Goal: Information Seeking & Learning: Learn about a topic

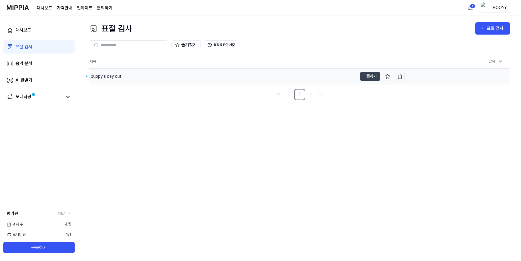
click at [108, 78] on div "puppy's day out" at bounding box center [106, 76] width 31 height 7
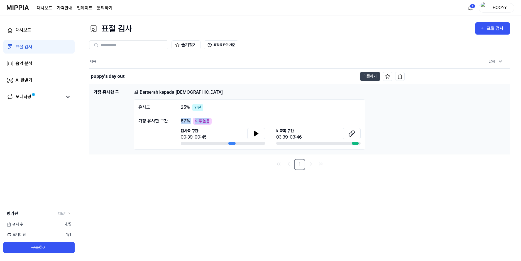
drag, startPoint x: 180, startPoint y: 120, endPoint x: 221, endPoint y: 121, distance: 41.0
click at [221, 121] on div "가장 유사한 구간 67 % 아주 높음 검사곡 구간 00:39-00:45 [GEOGRAPHIC_DATA] 구간 03:39-03:46" at bounding box center [249, 131] width 222 height 27
click at [230, 121] on div "67 % 아주 높음" at bounding box center [271, 121] width 180 height 7
click at [186, 89] on link "Berserah kepada [DEMOGRAPHIC_DATA]" at bounding box center [179, 92] width 90 height 7
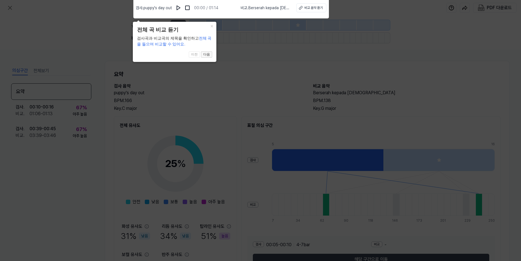
click at [209, 54] on button "다음" at bounding box center [206, 54] width 11 height 7
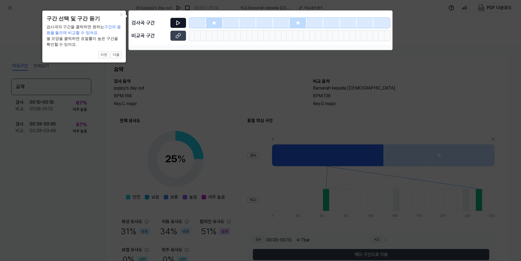
click at [178, 21] on icon at bounding box center [178, 23] width 6 height 6
click at [119, 56] on button "다음" at bounding box center [116, 55] width 11 height 7
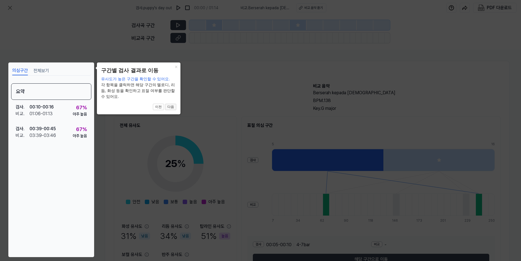
click at [171, 106] on button "다음" at bounding box center [170, 107] width 11 height 7
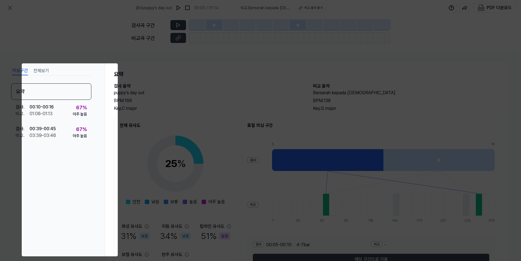
scroll to position [36, 0]
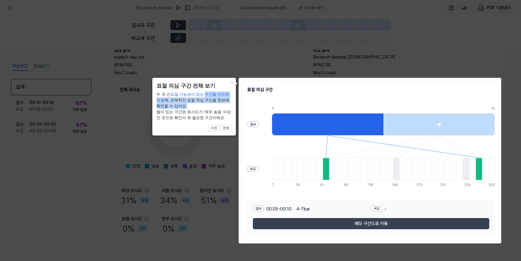
drag, startPoint x: 207, startPoint y: 98, endPoint x: 217, endPoint y: 109, distance: 14.8
click at [217, 109] on div "두 곡 간 표절 가능성이 있는 구간을 선으로 연결 해, 전체적인 표절 의심 구간을 한번에 확인할 수 있어요. 별이 있는 구간은 유사도가 ‘매우…" at bounding box center [194, 105] width 75 height 29
click at [229, 127] on button "완료" at bounding box center [226, 128] width 11 height 7
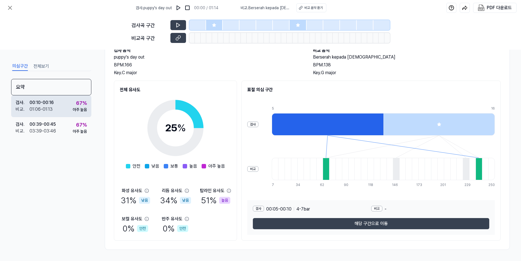
click at [40, 106] on div "01:06 - 01:13" at bounding box center [41, 109] width 23 height 7
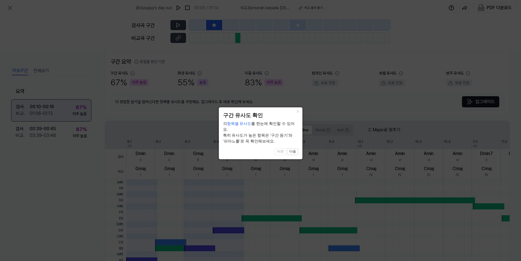
scroll to position [121, 0]
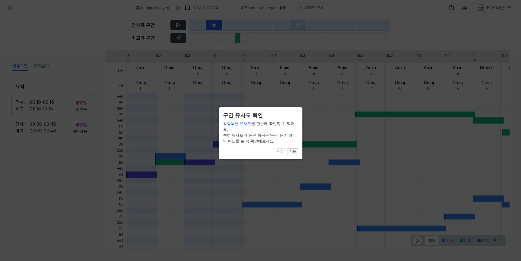
click at [294, 148] on button "다음" at bounding box center [292, 151] width 11 height 7
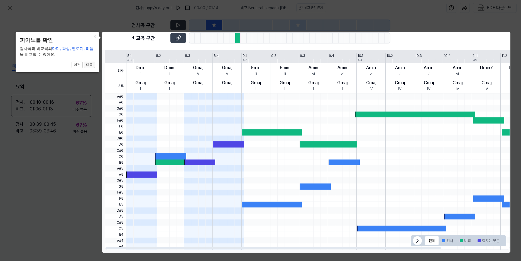
click at [90, 65] on button "다음" at bounding box center [89, 65] width 11 height 7
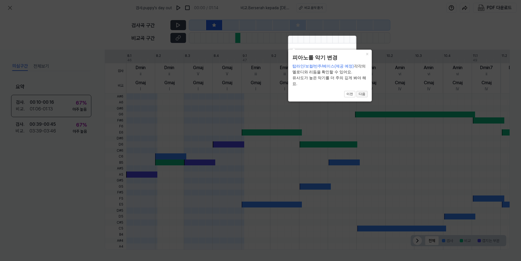
click at [365, 93] on button "다음" at bounding box center [361, 94] width 11 height 7
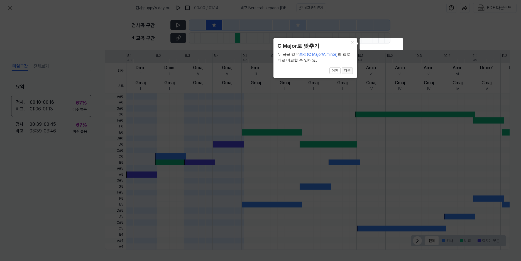
click at [350, 70] on button "다음" at bounding box center [347, 70] width 11 height 7
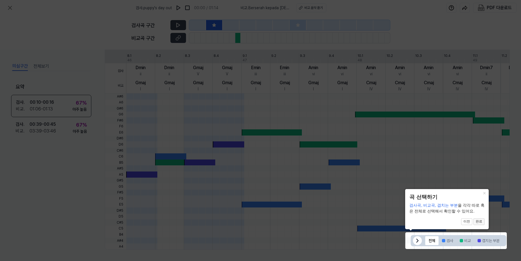
click at [480, 221] on button "완료" at bounding box center [478, 221] width 11 height 7
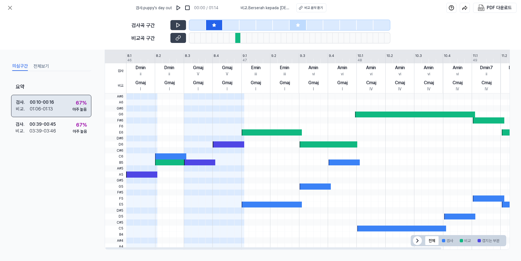
click at [63, 109] on div "검사 . 00:10 - 00:16 비교 . 01:06 - 01:13 67 % 아주 높음" at bounding box center [51, 106] width 80 height 22
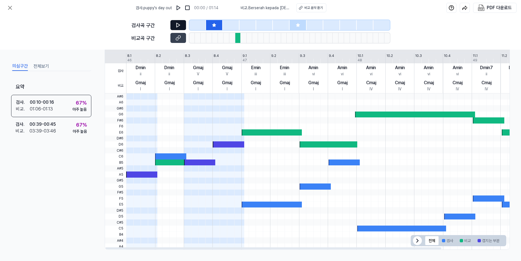
click at [179, 25] on icon at bounding box center [178, 25] width 6 height 6
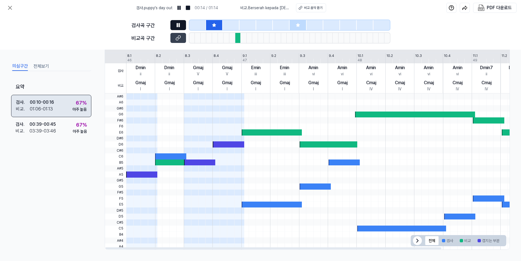
click at [70, 102] on div "검사 . 00:10 - 00:16 비교 . 01:06 - 01:13 67 % 아주 높음" at bounding box center [51, 106] width 80 height 22
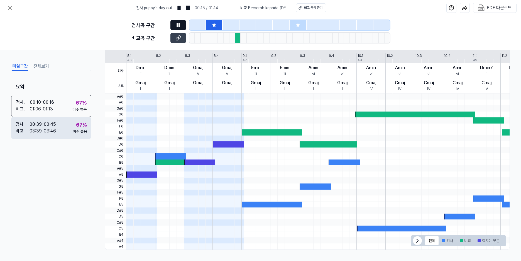
click at [68, 121] on div "검사 . 00:39 - 00:45 비교 . 03:39 - 03:46 67 % 아주 높음" at bounding box center [51, 128] width 80 height 22
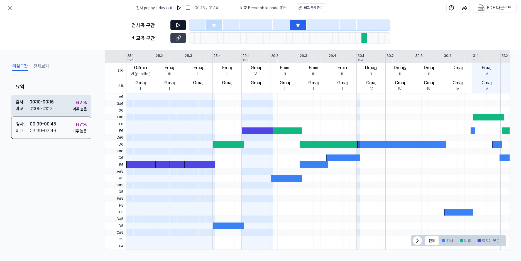
click at [69, 102] on div "검사 . 00:10 - 00:16 비교 . 01:06 - 01:13 67 % 아주 높음" at bounding box center [51, 106] width 80 height 22
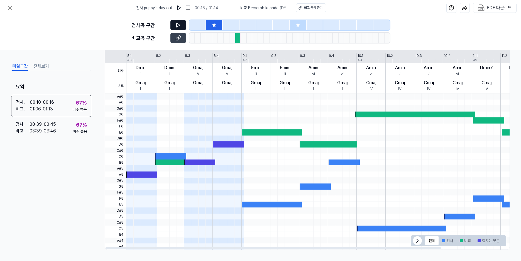
click at [236, 25] on div at bounding box center [231, 25] width 17 height 10
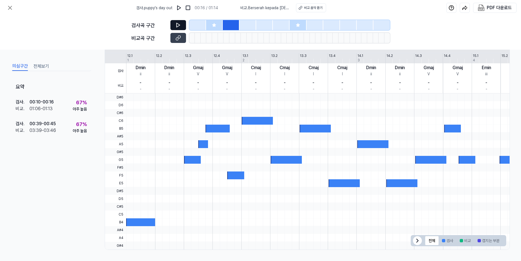
scroll to position [109, 0]
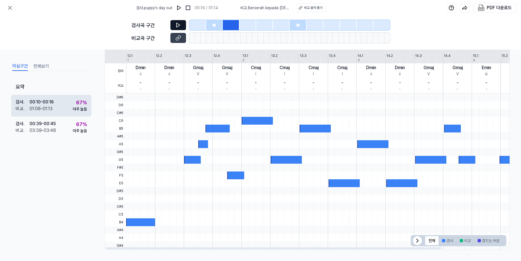
click at [62, 101] on div "검사 . 00:10 - 00:16 비교 . 01:06 - 01:13 67 % 아주 높음" at bounding box center [51, 106] width 80 height 22
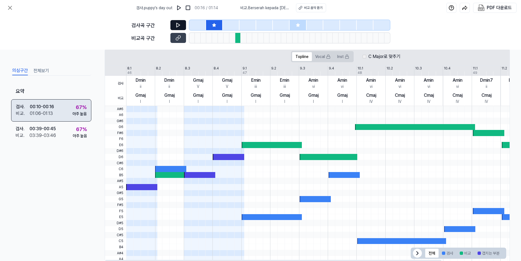
scroll to position [121, 0]
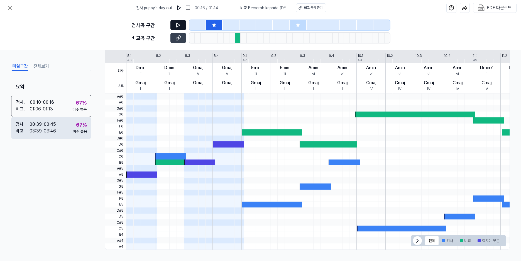
click at [70, 128] on div "검사 . 00:39 - 00:45 비교 . 03:39 - 03:46 67 % 아주 높음" at bounding box center [51, 128] width 80 height 22
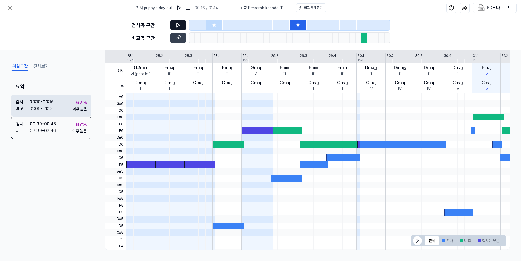
click at [67, 103] on div "검사 . 00:10 - 00:16 비교 . 01:06 - 01:13 67 % 아주 높음" at bounding box center [51, 106] width 80 height 22
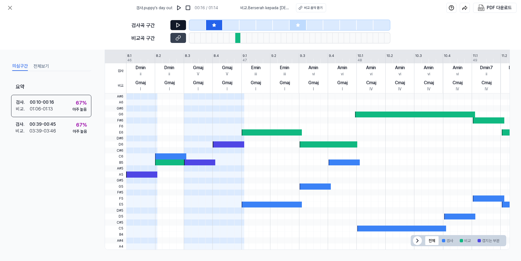
click at [238, 38] on div at bounding box center [238, 38] width 6 height 10
click at [236, 39] on div at bounding box center [238, 38] width 6 height 10
click at [237, 39] on div at bounding box center [238, 38] width 6 height 10
click at [179, 40] on icon at bounding box center [178, 38] width 6 height 6
click at [311, 8] on div "비교 음악 듣기" at bounding box center [313, 7] width 18 height 5
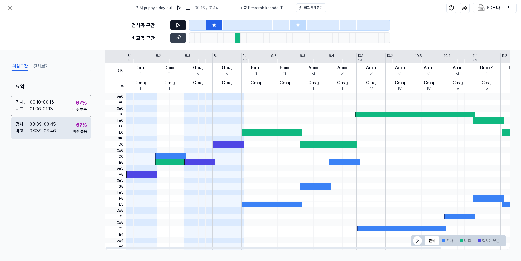
click at [70, 129] on div "검사 . 00:39 - 00:45 비교 . 03:39 - 03:46 67 % 아주 높음" at bounding box center [51, 128] width 80 height 22
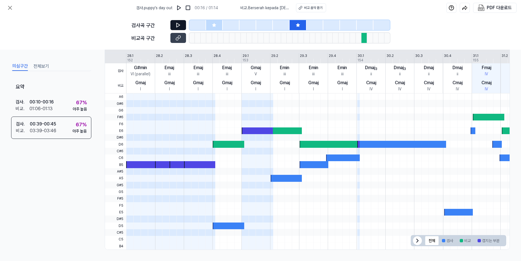
click at [43, 66] on button "전체보기" at bounding box center [41, 66] width 16 height 9
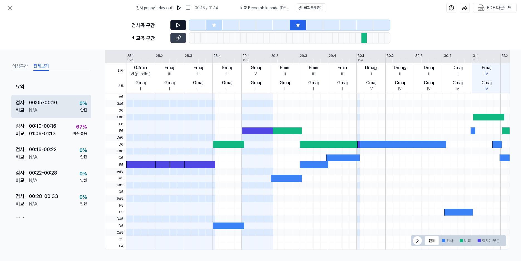
click at [43, 104] on div "00:05 - 00:10" at bounding box center [43, 103] width 28 height 8
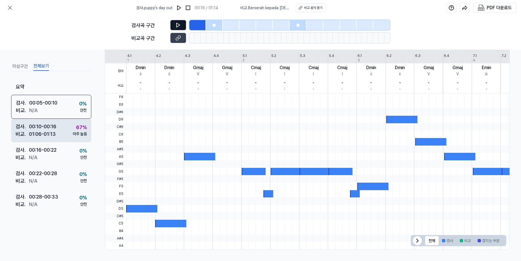
click at [58, 132] on div "검사 . 00:10 - 00:16 비교 . 01:06 - 01:13 67 % 아주 높음" at bounding box center [51, 130] width 80 height 23
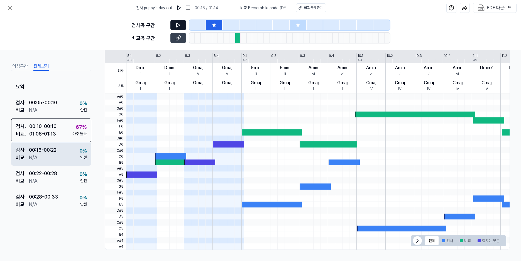
click at [69, 155] on div "검사 . 00:16 - 00:22 비교 . N/A 0 % 안전" at bounding box center [51, 153] width 80 height 23
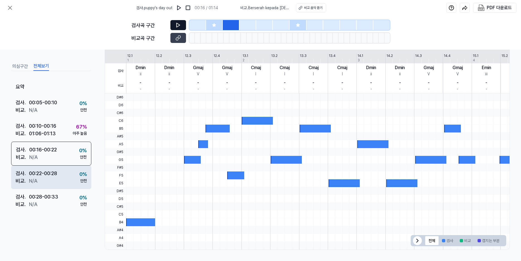
click at [65, 179] on div "검사 . 00:22 - 00:28 비교 . N/A 0 % 안전" at bounding box center [51, 176] width 80 height 23
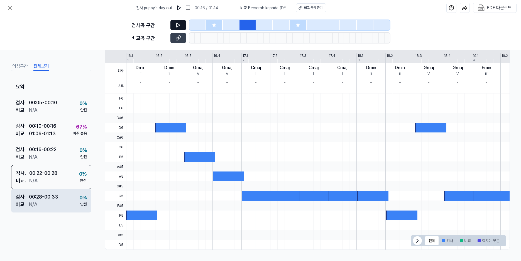
click at [60, 198] on div "검사 . 00:28 - 00:33 비교 . N/A 0 % 안전" at bounding box center [51, 200] width 80 height 23
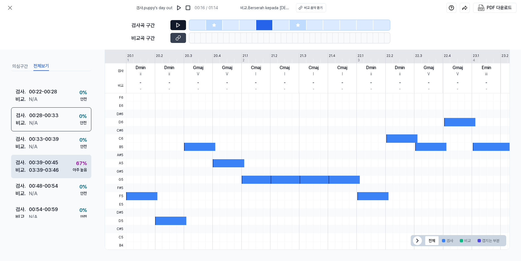
scroll to position [84, 0]
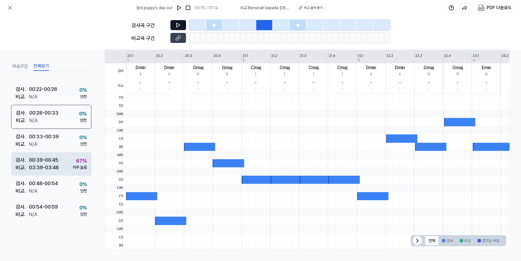
click at [64, 161] on div "검사 . 00:39 - 00:45 비교 . 03:39 - 03:46 67 % 아주 높음" at bounding box center [51, 163] width 80 height 23
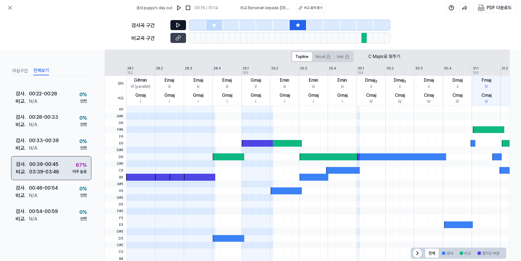
scroll to position [121, 0]
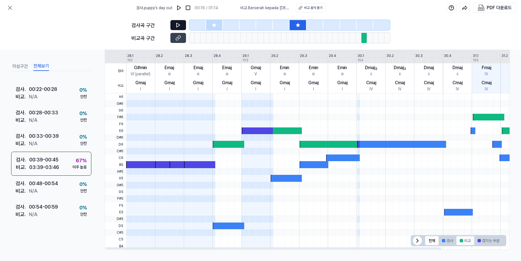
click at [463, 240] on button "비교" at bounding box center [465, 240] width 18 height 9
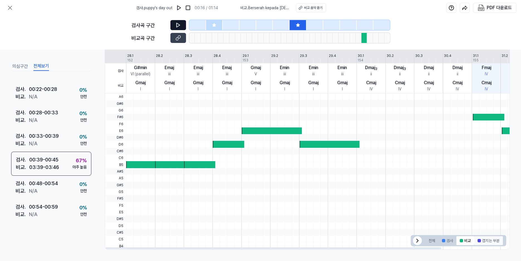
click at [485, 239] on button "겹치는 부분" at bounding box center [488, 240] width 29 height 9
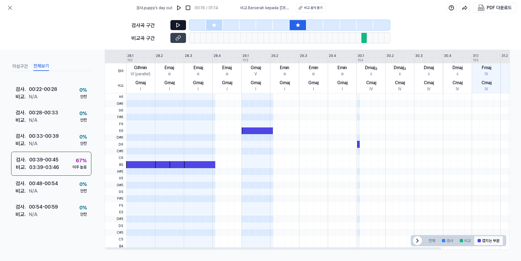
click at [491, 240] on button "겹치는 부분" at bounding box center [488, 240] width 29 height 9
click at [456, 239] on button "비교" at bounding box center [465, 240] width 18 height 9
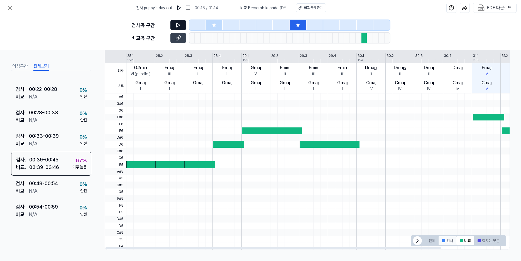
click at [445, 239] on button "검사" at bounding box center [448, 240] width 18 height 9
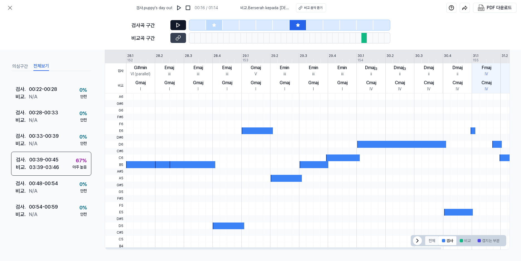
click at [428, 240] on button "전체" at bounding box center [431, 240] width 13 height 9
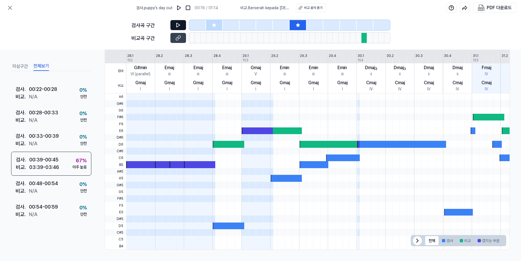
click at [178, 23] on icon at bounding box center [178, 25] width 6 height 6
click at [69, 163] on div "검사 . 00:39 - 00:45 비교 . 03:39 - 03:46 67 % 아주 높음" at bounding box center [51, 163] width 80 height 24
click at [182, 23] on button at bounding box center [178, 25] width 16 height 10
click at [180, 38] on icon at bounding box center [179, 37] width 3 height 3
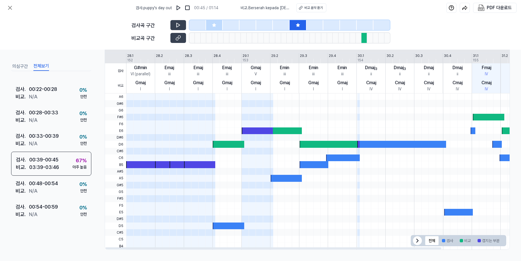
click at [181, 19] on div "검사곡 구간 비교곡 구간" at bounding box center [260, 33] width 258 height 34
click at [180, 23] on icon at bounding box center [178, 25] width 6 height 6
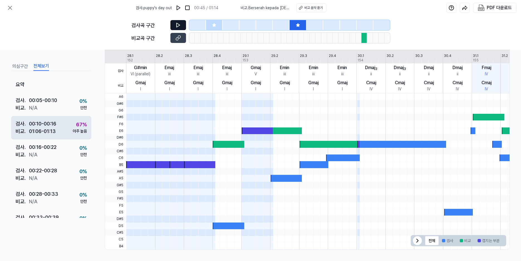
scroll to position [0, 0]
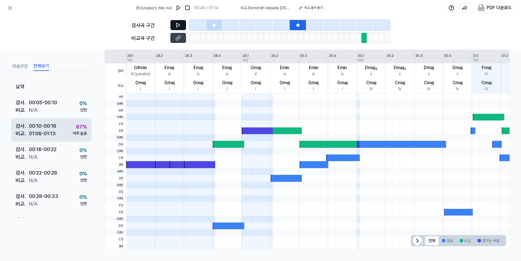
click at [73, 133] on div "아주 높음" at bounding box center [80, 133] width 14 height 6
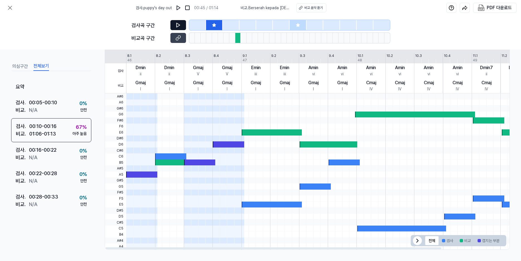
click at [182, 24] on button at bounding box center [178, 25] width 16 height 10
click at [181, 39] on button at bounding box center [178, 38] width 16 height 10
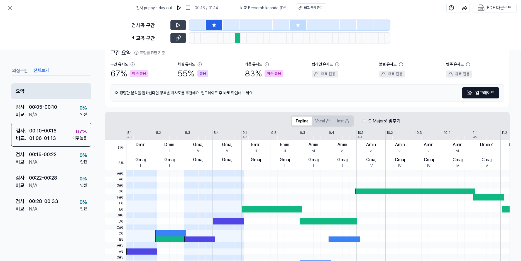
scroll to position [38, 0]
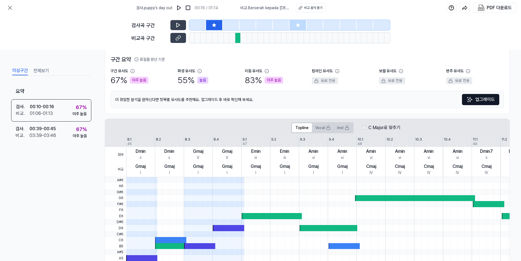
click at [24, 68] on button "의심구간" at bounding box center [20, 70] width 16 height 9
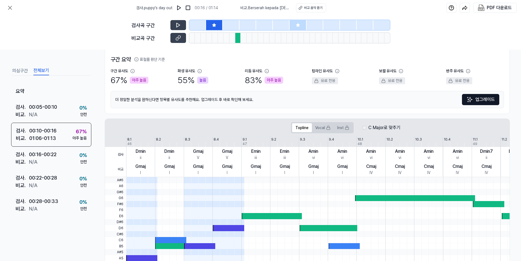
click at [48, 69] on button "전체보기" at bounding box center [41, 70] width 16 height 9
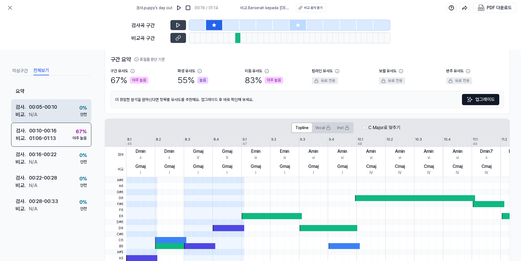
click at [38, 107] on div "00:05 - 00:10" at bounding box center [43, 107] width 28 height 8
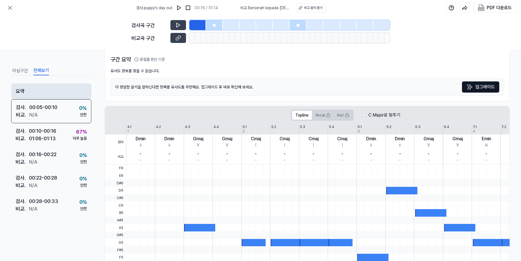
click at [36, 90] on div "요약" at bounding box center [51, 91] width 80 height 16
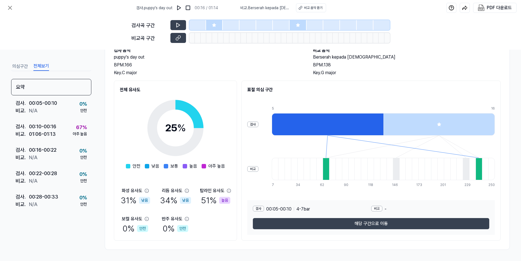
click at [228, 190] on icon at bounding box center [229, 190] width 4 height 4
click at [229, 191] on icon at bounding box center [229, 191] width 4 height 4
click at [149, 166] on span at bounding box center [147, 166] width 4 height 4
drag, startPoint x: 158, startPoint y: 165, endPoint x: 167, endPoint y: 165, distance: 8.9
click at [160, 165] on div "안전 낮음 보통 높음 아주 높음" at bounding box center [175, 166] width 99 height 7
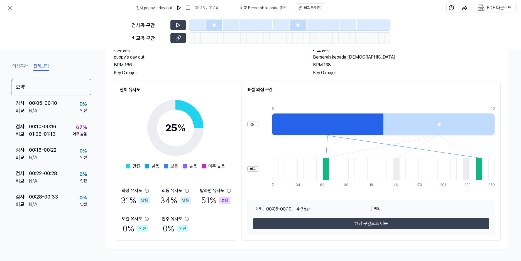
drag, startPoint x: 170, startPoint y: 165, endPoint x: 173, endPoint y: 165, distance: 3.1
click at [171, 165] on span "보통" at bounding box center [174, 166] width 8 height 7
drag, startPoint x: 173, startPoint y: 165, endPoint x: 167, endPoint y: 164, distance: 7.0
click at [174, 165] on span "보통" at bounding box center [174, 166] width 8 height 7
drag, startPoint x: 135, startPoint y: 166, endPoint x: 192, endPoint y: 165, distance: 57.4
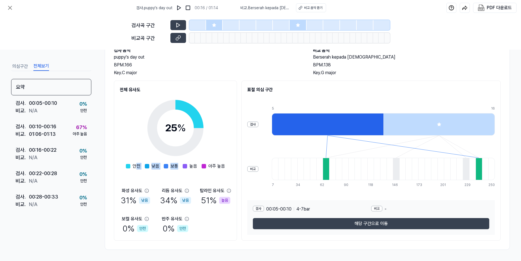
click at [190, 166] on div "안전 낮음 보통 높음 아주 높음" at bounding box center [175, 166] width 99 height 7
click at [193, 165] on span "높음" at bounding box center [193, 166] width 8 height 7
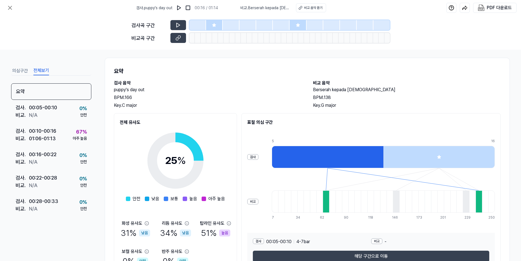
scroll to position [0, 0]
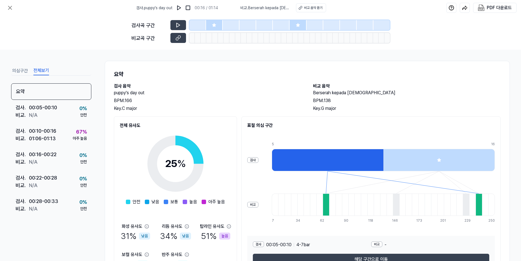
click at [448, 171] on div at bounding box center [439, 160] width 112 height 22
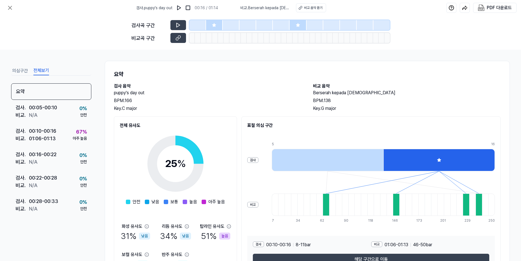
click at [325, 165] on div at bounding box center [328, 160] width 112 height 22
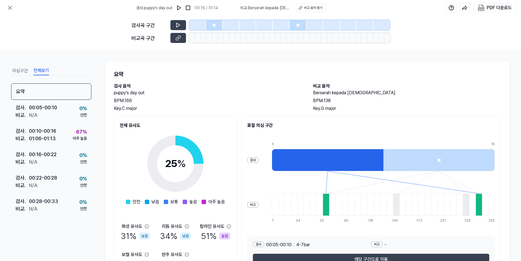
click at [441, 163] on div at bounding box center [439, 160] width 112 height 22
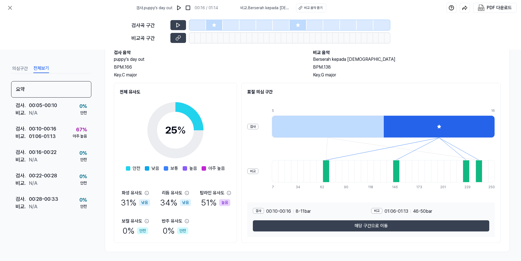
scroll to position [36, 0]
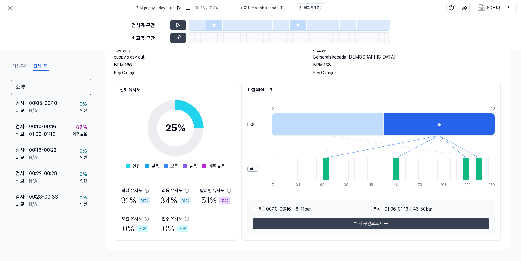
click at [344, 119] on div at bounding box center [328, 124] width 112 height 22
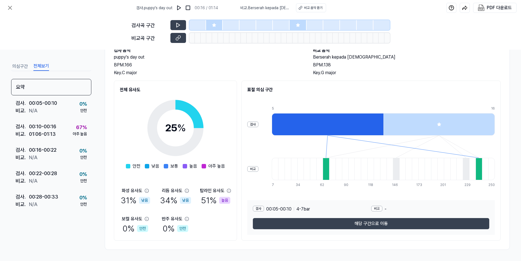
click at [413, 122] on div at bounding box center [439, 124] width 112 height 22
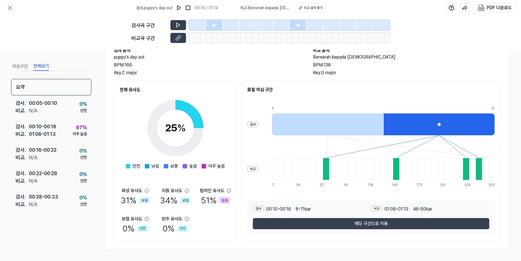
click at [350, 121] on div at bounding box center [328, 124] width 112 height 22
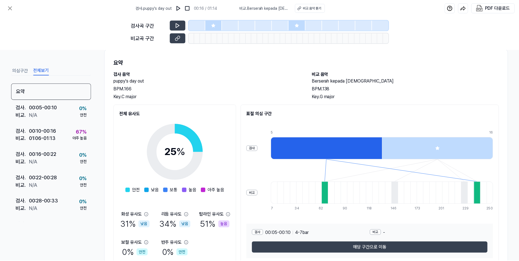
scroll to position [0, 0]
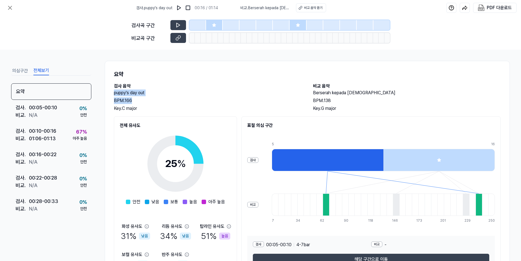
drag, startPoint x: 167, startPoint y: 84, endPoint x: 236, endPoint y: 107, distance: 72.9
click at [236, 107] on div "검사 음악 puppy's day out BPM. 166 Key. C major" at bounding box center [208, 97] width 188 height 29
click at [236, 107] on div "Key. C major" at bounding box center [208, 108] width 188 height 7
click at [13, 8] on icon at bounding box center [10, 7] width 7 height 7
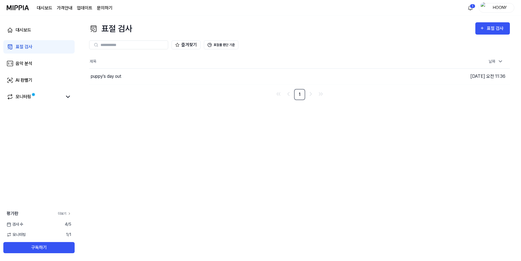
click at [64, 211] on link "더보기" at bounding box center [64, 213] width 13 height 5
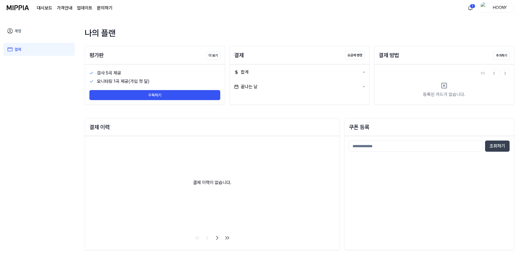
click at [102, 8] on link "문의하기" at bounding box center [105, 8] width 16 height 7
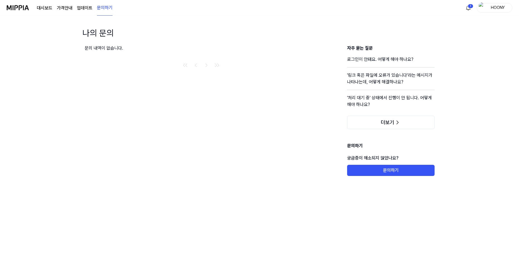
click at [65, 8] on page\) "가격안내" at bounding box center [65, 8] width 16 height 7
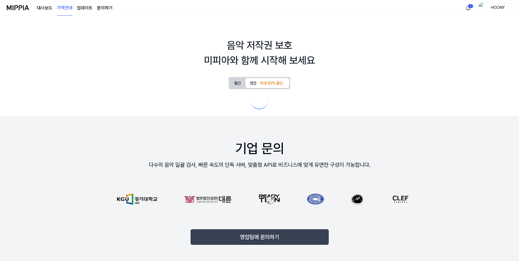
click at [46, 8] on link "대시보드" at bounding box center [45, 8] width 16 height 7
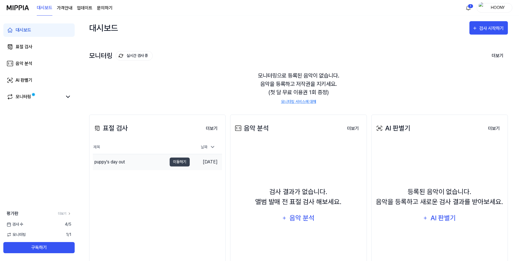
click at [111, 166] on div "puppy's day out" at bounding box center [130, 162] width 74 height 16
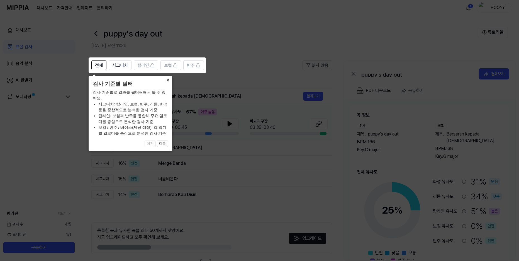
click at [192, 153] on icon at bounding box center [260, 130] width 521 height 261
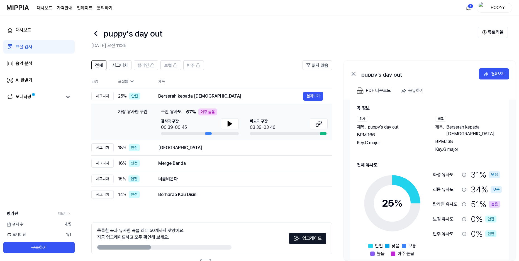
scroll to position [9, 0]
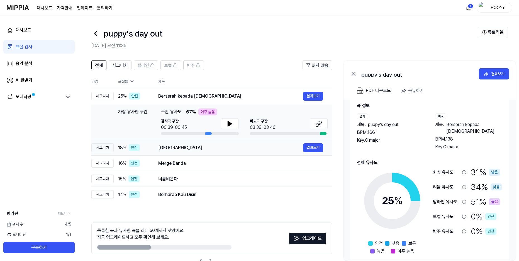
click at [155, 150] on td "Rain Street 결과보기" at bounding box center [240, 148] width 183 height 16
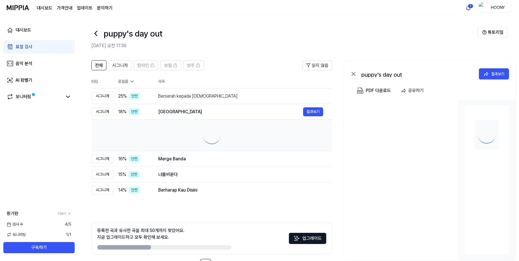
scroll to position [0, 0]
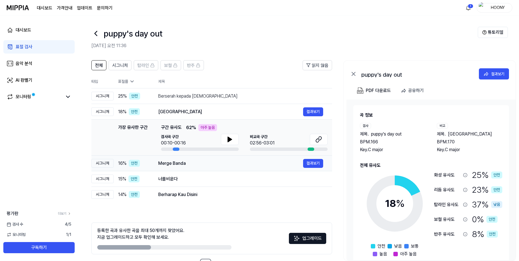
click at [177, 161] on div "Merge Banda" at bounding box center [230, 163] width 145 height 7
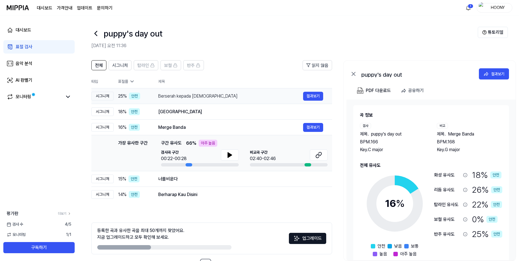
click at [172, 102] on td "Berserah kepada [DEMOGRAPHIC_DATA] 결과보기" at bounding box center [240, 96] width 183 height 16
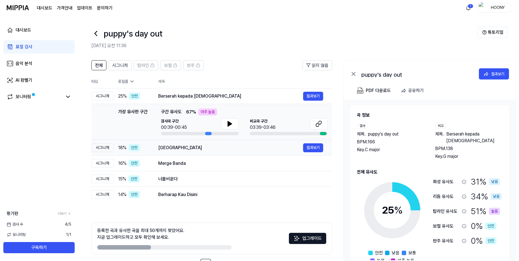
click at [173, 150] on div "[GEOGRAPHIC_DATA]" at bounding box center [230, 147] width 145 height 7
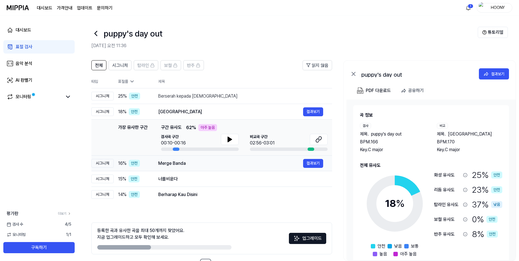
click at [178, 164] on div "Merge Banda" at bounding box center [230, 163] width 145 height 7
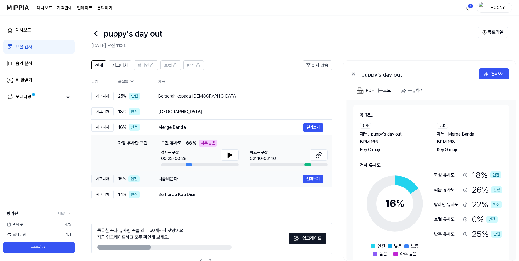
click at [179, 178] on div "너를비운다" at bounding box center [230, 178] width 145 height 7
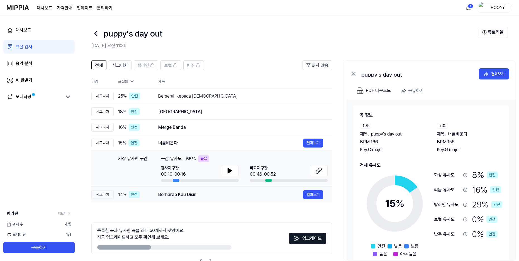
click at [177, 194] on div "Berharap Kau Disini" at bounding box center [230, 194] width 145 height 7
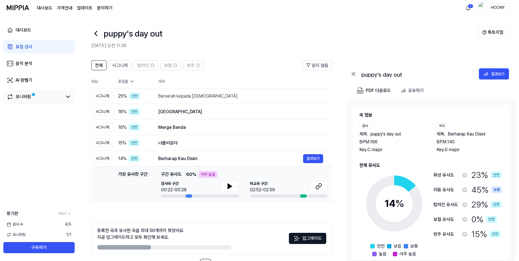
click at [56, 97] on link "모니터링" at bounding box center [35, 96] width 56 height 7
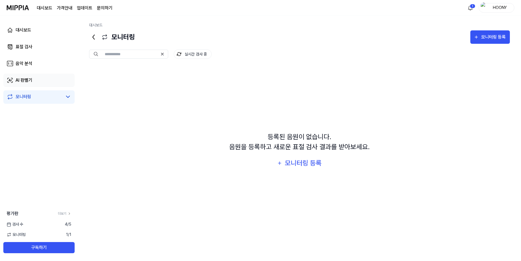
click at [38, 79] on link "AI 판별기" at bounding box center [38, 80] width 71 height 13
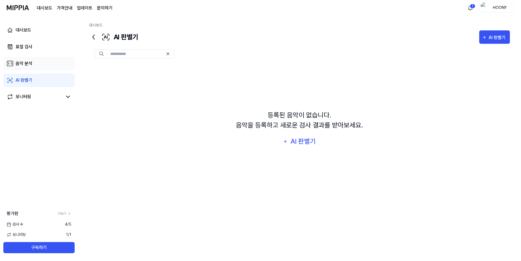
click at [36, 62] on link "음악 분석" at bounding box center [38, 63] width 71 height 13
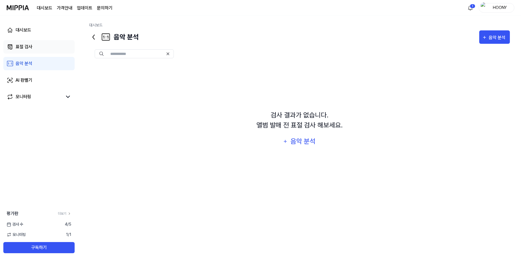
click at [36, 50] on link "표절 검사" at bounding box center [38, 46] width 71 height 13
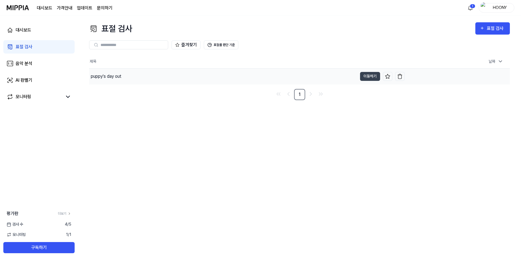
click at [126, 76] on div "puppy's day out" at bounding box center [223, 77] width 268 height 16
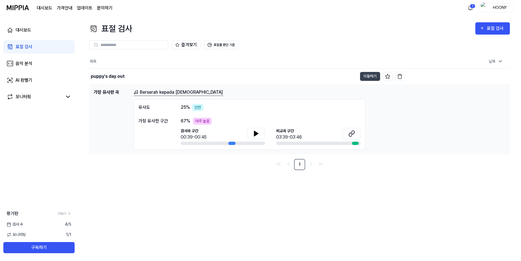
click at [476, 8] on div "1 HOONY" at bounding box center [490, 7] width 48 height 9
click at [475, 8] on div "1 HOONY" at bounding box center [490, 7] width 48 height 9
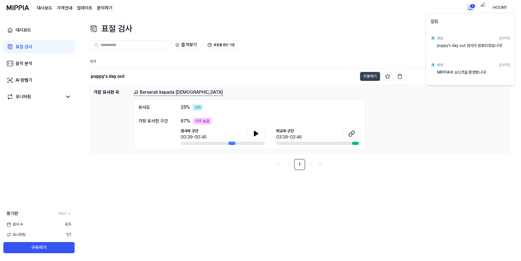
click at [473, 8] on html "대시보드 가격안내 업데이트 문의하기 1 HOONY 대시보드 표절 검사 음악 분석 AI 판별기 모니터링 평가판 더보기 검사 [DATE] 모니터링…" at bounding box center [260, 130] width 521 height 261
click at [467, 48] on div "puppy's day out 검사가 완료되었습니다!" at bounding box center [473, 48] width 73 height 11
click at [172, 189] on html "대시보드 가격안내 업데이트 문의하기 1 HOONY 대시보드 표절 검사 음악 분석 AI 판별기 모니터링 평가판 더보기 검사 [DATE] 모니터링…" at bounding box center [260, 130] width 521 height 261
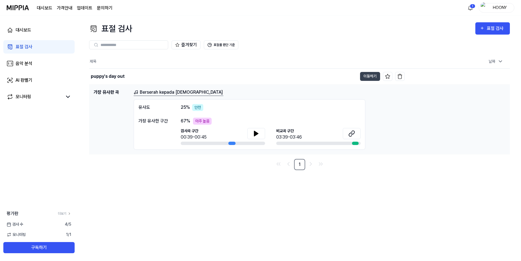
click at [177, 109] on div "[DEMOGRAPHIC_DATA]도 25 % 안전" at bounding box center [249, 107] width 222 height 7
click at [149, 109] on div "유사도" at bounding box center [153, 107] width 31 height 7
click at [152, 94] on link "Berserah kepada [DEMOGRAPHIC_DATA]" at bounding box center [179, 92] width 90 height 7
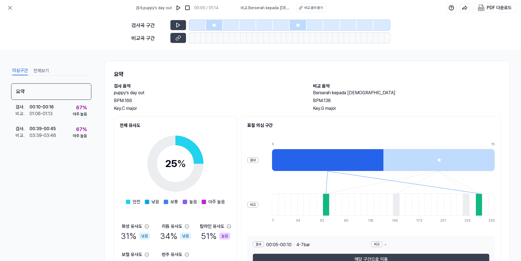
click at [48, 70] on button "전체보기" at bounding box center [41, 70] width 16 height 9
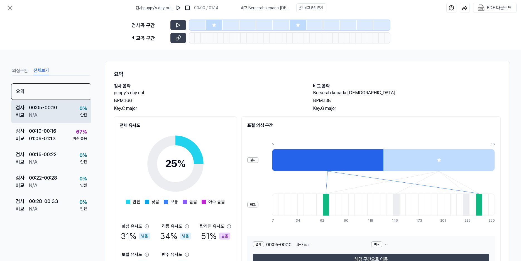
click at [52, 112] on div "[DEMOGRAPHIC_DATA] . N/A" at bounding box center [36, 115] width 41 height 8
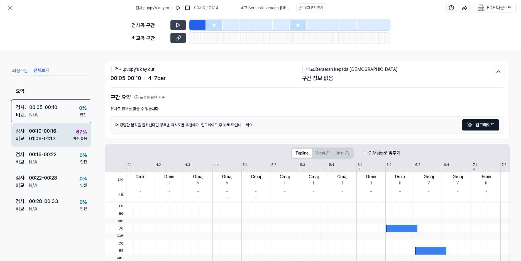
click at [66, 133] on div "검사 . 00:10 - 00:16 비교 . 01:06 - 01:13 67 % 아주 높음" at bounding box center [51, 134] width 80 height 23
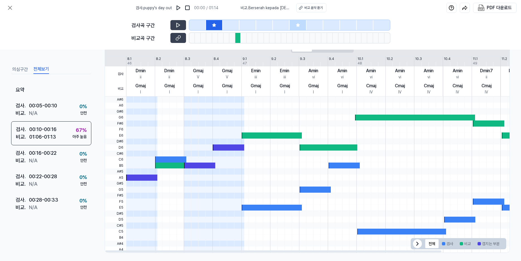
scroll to position [121, 0]
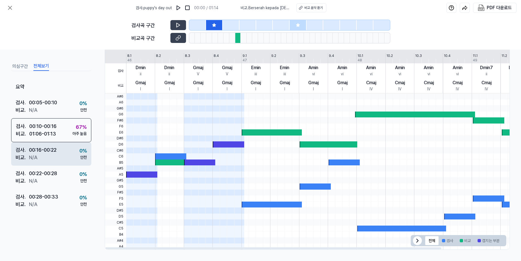
click at [68, 150] on div "검사 . 00:16 - 00:22 비교 . N/A 0 % 안전" at bounding box center [51, 153] width 80 height 23
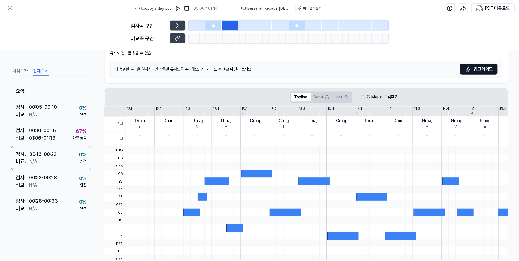
scroll to position [53, 0]
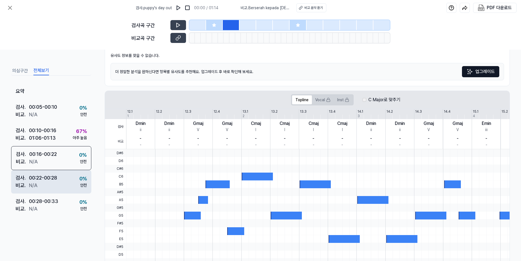
click at [74, 176] on div "검사 . 00:22 - 00:28 비교 . N/A 0 % 안전" at bounding box center [51, 181] width 80 height 23
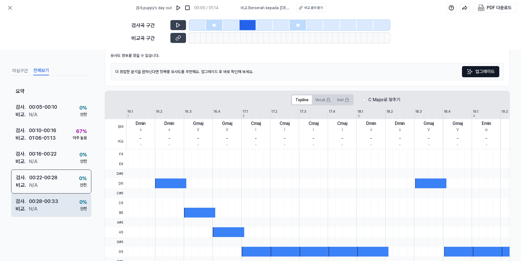
click at [59, 197] on div "검사 . 00:28 - 00:33 비교 . N/A 0 % 안전" at bounding box center [51, 204] width 80 height 23
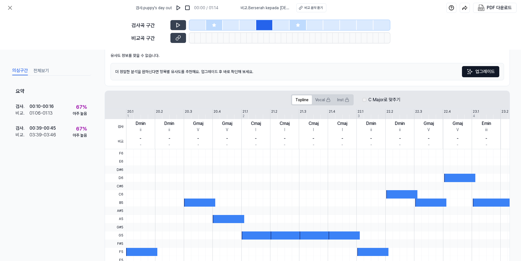
click at [22, 69] on button "의심구간" at bounding box center [20, 70] width 16 height 9
click at [14, 10] on button at bounding box center [9, 7] width 11 height 11
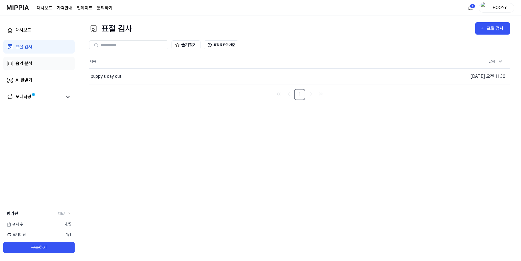
click at [28, 66] on div "음악 분석" at bounding box center [24, 63] width 17 height 7
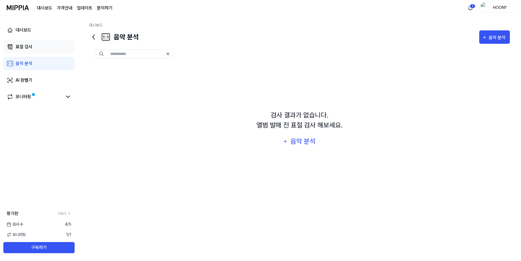
click at [31, 44] on div "표절 검사" at bounding box center [24, 46] width 17 height 7
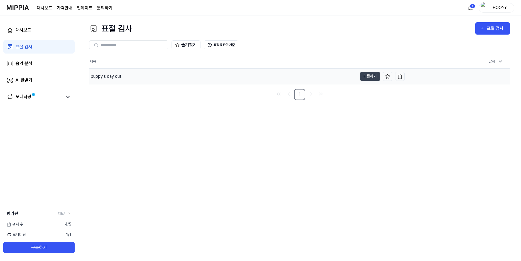
click at [105, 79] on div "puppy's day out" at bounding box center [106, 76] width 31 height 7
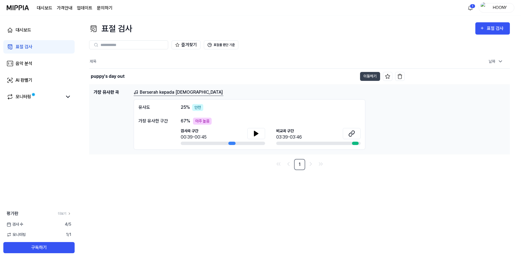
click at [197, 108] on div "안전" at bounding box center [197, 107] width 11 height 7
click at [145, 106] on div "유사도" at bounding box center [153, 107] width 31 height 7
drag, startPoint x: 202, startPoint y: 108, endPoint x: 228, endPoint y: 109, distance: 25.1
click at [227, 109] on div "[DEMOGRAPHIC_DATA]도 25 % 안전" at bounding box center [249, 107] width 222 height 7
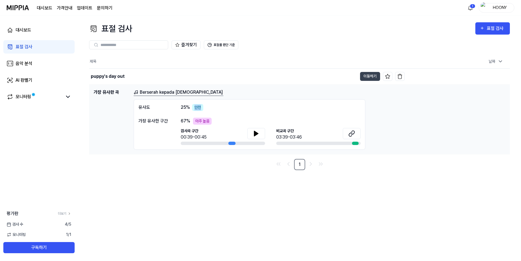
click at [155, 93] on link "Berserah kepada [DEMOGRAPHIC_DATA]" at bounding box center [179, 92] width 90 height 7
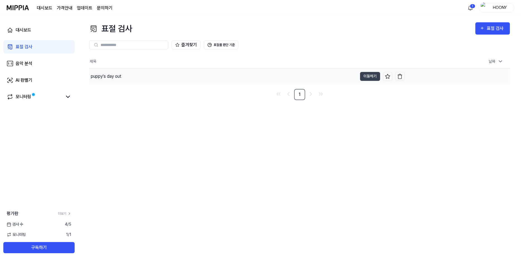
click at [115, 74] on div "puppy's day out" at bounding box center [106, 76] width 31 height 7
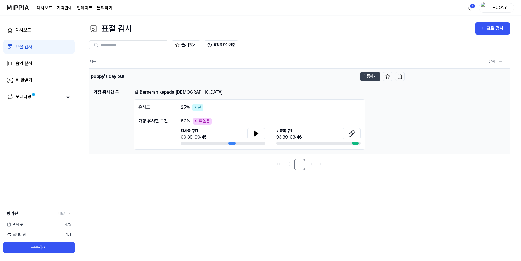
click at [113, 75] on div "puppy's day out" at bounding box center [108, 76] width 34 height 7
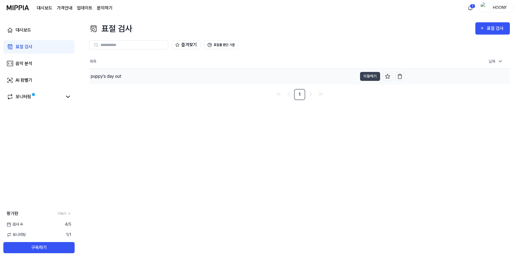
click at [113, 75] on div "puppy's day out" at bounding box center [106, 76] width 31 height 7
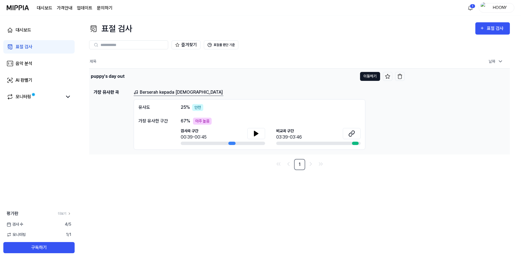
click at [368, 76] on button "이동하기" at bounding box center [370, 76] width 20 height 9
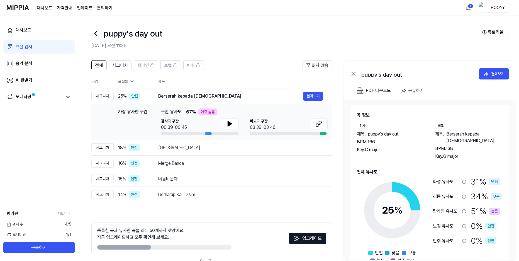
click at [127, 82] on div "표절률" at bounding box center [133, 82] width 31 height 6
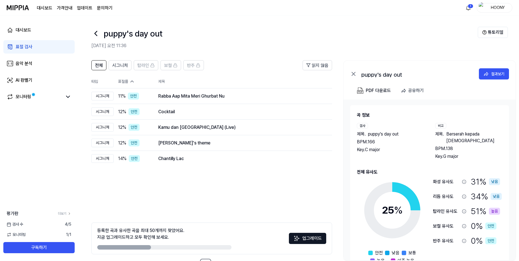
click at [127, 81] on div "표절률" at bounding box center [133, 82] width 31 height 6
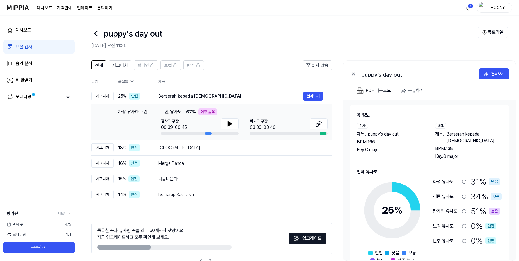
click at [127, 81] on div "표절률" at bounding box center [133, 82] width 31 height 6
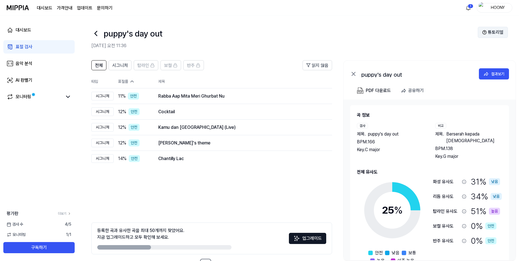
click at [497, 30] on button "튜토리얼" at bounding box center [493, 32] width 30 height 11
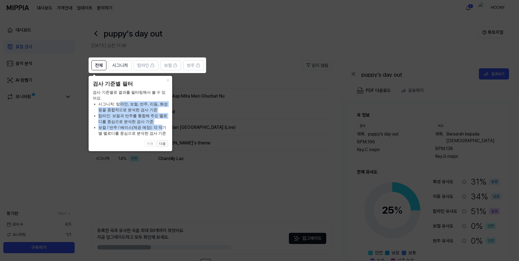
drag, startPoint x: 117, startPoint y: 103, endPoint x: 159, endPoint y: 128, distance: 49.1
click at [159, 128] on ul "시그니처: 탑라인, 보컬, 반주, 리듬, 화성 등을 종합적으로 분석한 검사 기준 탑라인: 보컬과 반주를 통합해 주요 멜로디를 중심으로 분석한 …" at bounding box center [130, 118] width 75 height 35
click at [159, 129] on li "보컬 / 반주 / 베이스(제공 예정): 각 악기별 멜로디를 중심으로 분석한 검사 기준" at bounding box center [133, 130] width 70 height 12
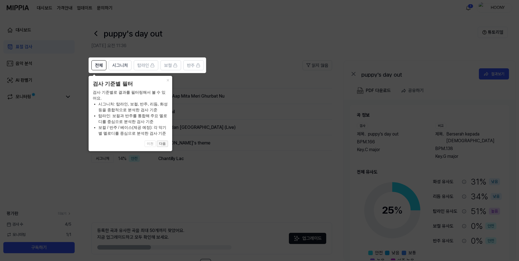
click at [162, 143] on button "다음" at bounding box center [162, 143] width 11 height 7
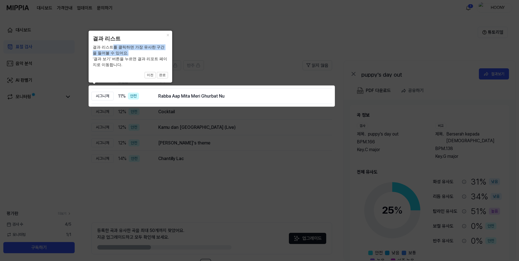
drag, startPoint x: 120, startPoint y: 48, endPoint x: 150, endPoint y: 54, distance: 30.9
click at [150, 54] on div "결과 리스트를 클릭하면 가장 유사한 구간을 들어볼 수 있어요. ‘결과 보기’ 버튼을 누르면 결과 리포트 페이지로 이동합니다." at bounding box center [130, 55] width 75 height 23
click at [150, 55] on div "결과 리스트를 클릭하면 가장 유사한 구간을 들어볼 수 있어요. ‘결과 보기’ 버튼을 누르면 결과 리포트 페이지로 이동합니다." at bounding box center [130, 55] width 75 height 23
click at [165, 75] on button "완료" at bounding box center [162, 75] width 11 height 7
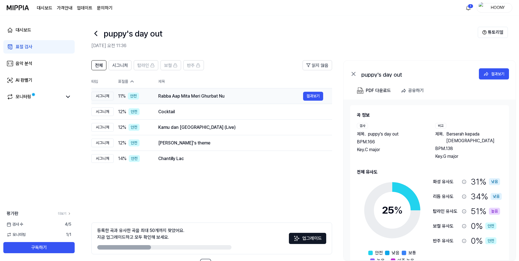
click at [110, 94] on div "시그니처" at bounding box center [102, 96] width 22 height 9
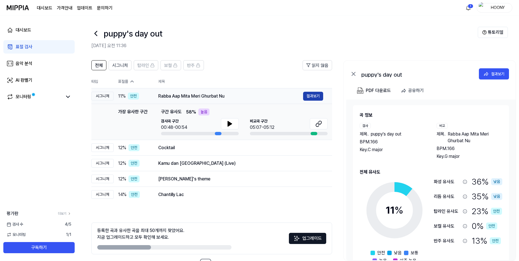
click at [308, 96] on button "결과보기" at bounding box center [313, 96] width 20 height 9
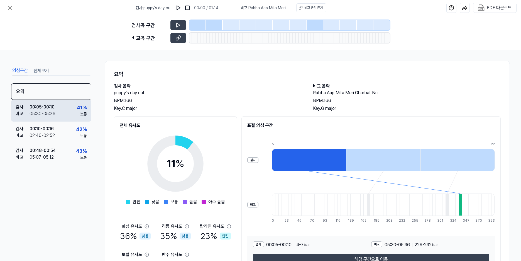
click at [59, 113] on div "검사 . 00:05 - 00:10 비교 . 05:30 - 05:36 41 % 보통" at bounding box center [51, 111] width 80 height 22
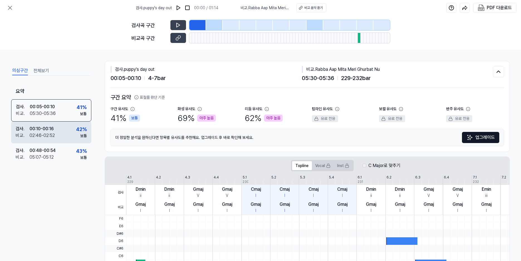
click at [69, 136] on div "검사 . 00:10 - 00:16 비교 . 02:46 - 02:52 42 % 보통" at bounding box center [51, 132] width 80 height 22
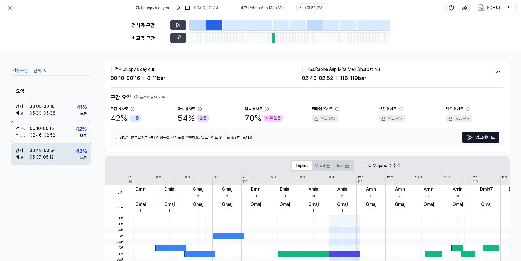
click at [66, 154] on div "검사 . 00:48 - 00:54 비교 . 05:07 - 05:12 43 % 보통" at bounding box center [51, 154] width 80 height 22
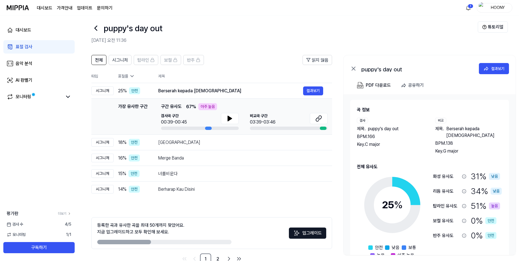
scroll to position [20, 0]
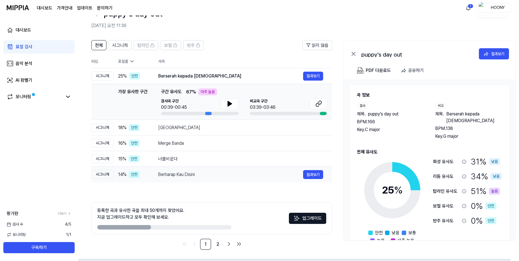
click at [188, 175] on div "Berharap Kau Disini" at bounding box center [230, 174] width 145 height 7
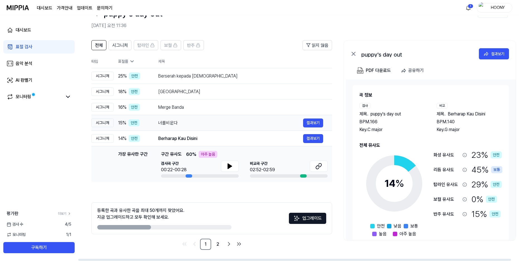
click at [168, 126] on div "너를비운다 결과보기" at bounding box center [240, 122] width 165 height 9
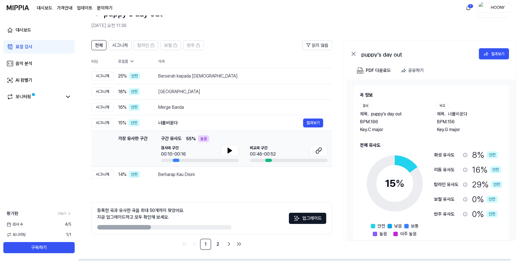
scroll to position [0, 8]
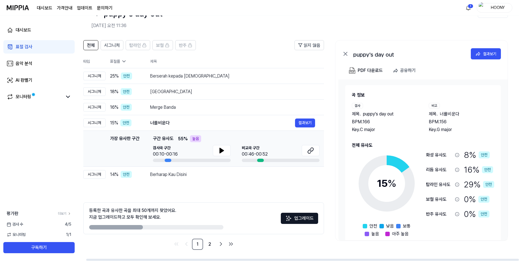
drag, startPoint x: 319, startPoint y: 150, endPoint x: 251, endPoint y: 137, distance: 68.6
click at [251, 137] on div "가장 유사한 구간 구간 유사도 55 % 높음 검사곡 구간 00:10-00:16 [GEOGRAPHIC_DATA] 구간 00:46-00:52" at bounding box center [236, 148] width 167 height 27
click at [223, 150] on icon at bounding box center [222, 150] width 4 height 5
click at [314, 152] on button at bounding box center [311, 150] width 18 height 11
click at [218, 147] on icon at bounding box center [221, 150] width 7 height 7
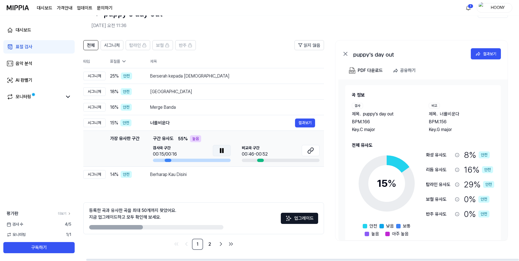
click at [220, 151] on icon at bounding box center [220, 150] width 1 height 4
click at [174, 108] on div "Merge Banda" at bounding box center [222, 107] width 145 height 7
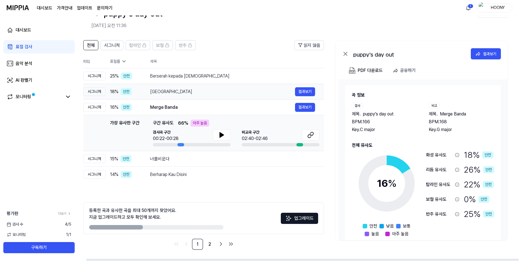
click at [165, 90] on div "[GEOGRAPHIC_DATA]" at bounding box center [222, 91] width 145 height 7
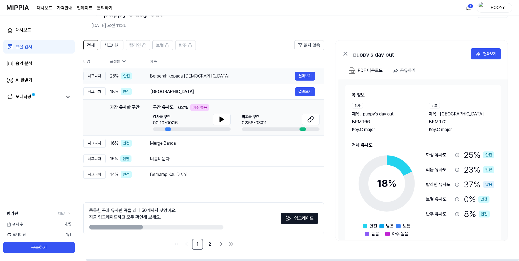
click at [164, 77] on div "Berserah kepada [DEMOGRAPHIC_DATA]" at bounding box center [222, 76] width 145 height 7
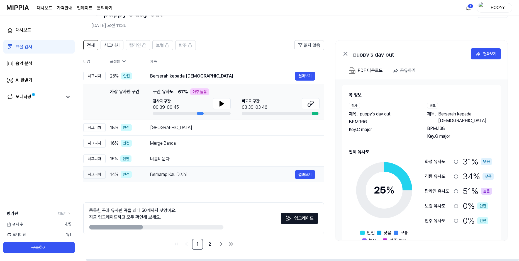
click at [179, 174] on div "Berharap Kau Disini" at bounding box center [222, 174] width 145 height 7
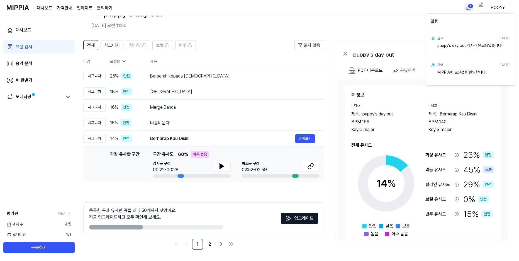
click at [468, 6] on html "대시보드 가격안내 업데이트 문의하기 1 HOONY 대시보드 표절 검사 음악 분석 AI 판별기 모니터링 평가판 더보기 검사 [DATE] 모니터링…" at bounding box center [259, 110] width 519 height 261
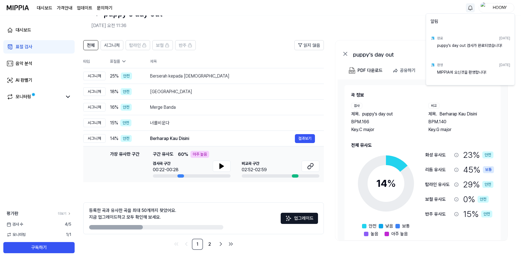
click at [469, 8] on html "대시보드 가격안내 업데이트 문의하기 HOONY 대시보드 표절 검사 음악 분석 AI 판별기 모니터링 평가판 더보기 검사 [DATE] 모니터링 1…" at bounding box center [260, 110] width 521 height 261
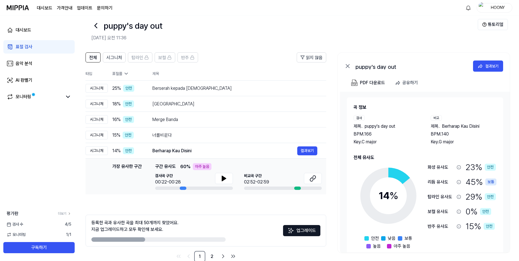
scroll to position [0, 0]
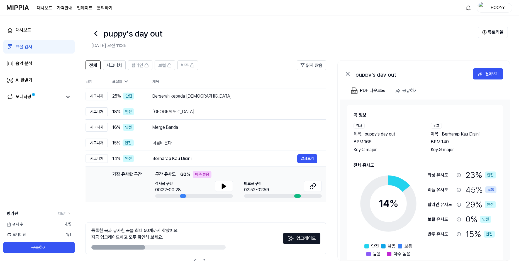
click at [46, 6] on link "대시보드" at bounding box center [45, 8] width 16 height 7
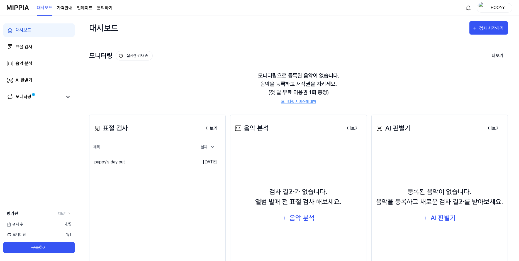
click at [64, 4] on div "대시보드 가격안내 업데이트 문의하기" at bounding box center [75, 7] width 76 height 15
click at [67, 8] on page\) "가격안내" at bounding box center [65, 8] width 16 height 7
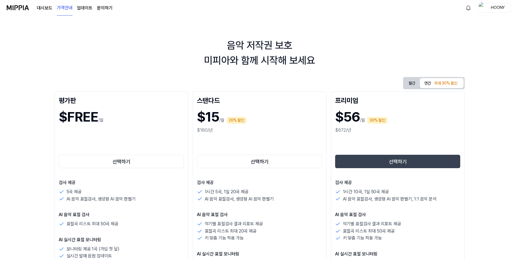
click at [85, 8] on link "업데이트" at bounding box center [85, 8] width 16 height 7
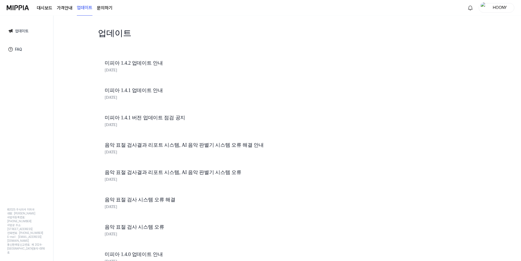
click at [149, 62] on link "미피아 1.4.2 업데이트 안내" at bounding box center [199, 63] width 189 height 8
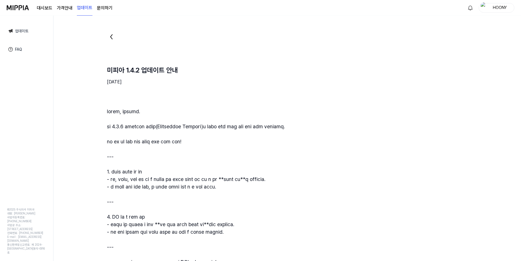
click at [24, 49] on link "FAQ" at bounding box center [26, 49] width 45 height 13
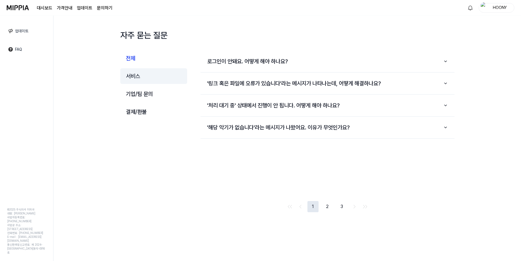
click at [136, 79] on button "서비스" at bounding box center [153, 76] width 67 height 16
click at [335, 205] on button "2" at bounding box center [334, 206] width 11 height 11
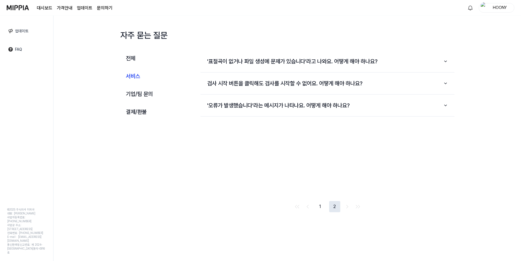
click at [322, 207] on button "1" at bounding box center [320, 206] width 11 height 11
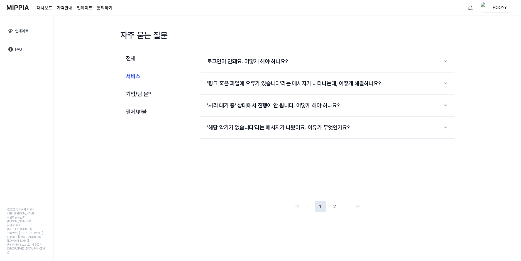
click at [335, 205] on button "2" at bounding box center [334, 206] width 11 height 11
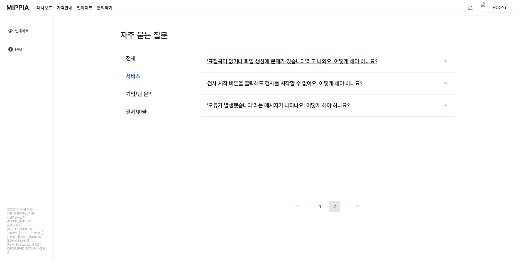
click at [273, 60] on button "'표절곡이 없거나 파일 생성에 문제가 있습니다'라고 나와요. 어떻게 해야 하나요?" at bounding box center [328, 61] width 254 height 17
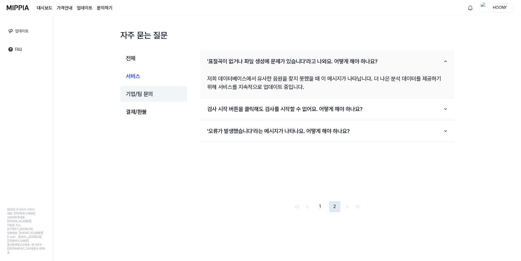
click at [140, 95] on button "기업/팀 문의" at bounding box center [153, 94] width 67 height 16
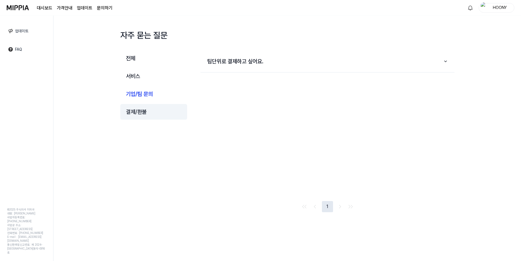
click at [136, 109] on button "결제/환불" at bounding box center [153, 112] width 67 height 16
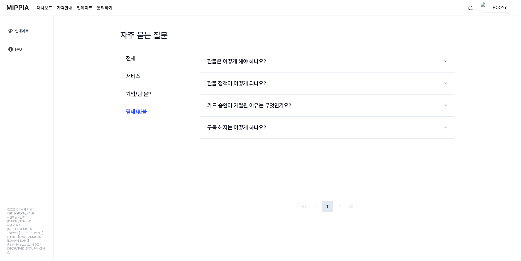
click at [18, 11] on img at bounding box center [18, 7] width 22 height 15
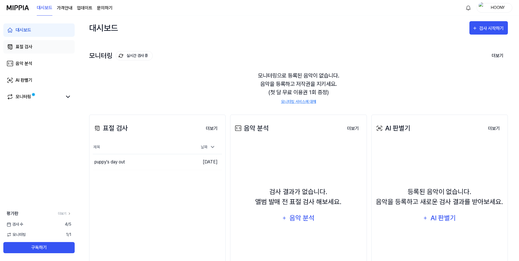
click at [30, 45] on div "표절 검사" at bounding box center [24, 46] width 17 height 7
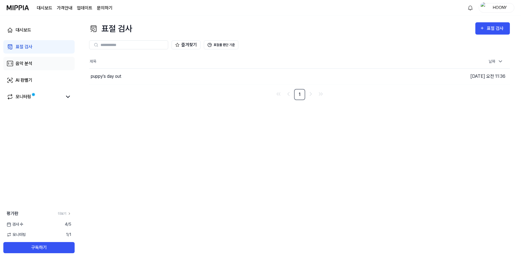
click at [33, 67] on link "음악 분석" at bounding box center [38, 63] width 71 height 13
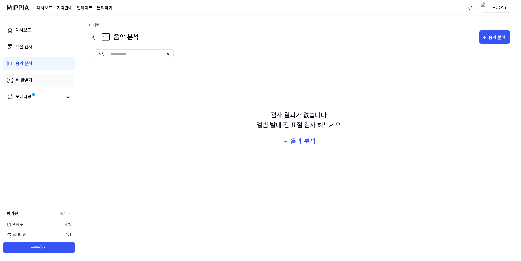
click at [39, 82] on link "AI 판별기" at bounding box center [38, 80] width 71 height 13
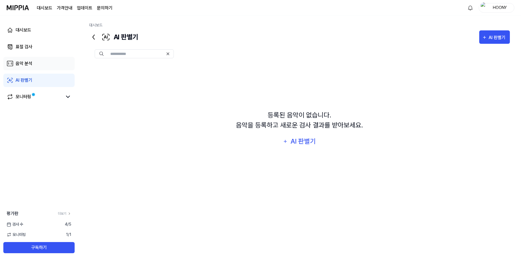
click at [38, 61] on link "음악 분석" at bounding box center [38, 63] width 71 height 13
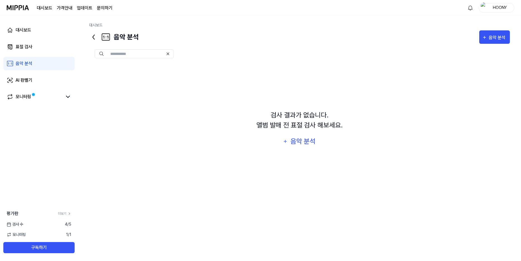
click at [42, 63] on link "음악 분석" at bounding box center [38, 63] width 71 height 13
click at [36, 82] on link "AI 판별기" at bounding box center [38, 80] width 71 height 13
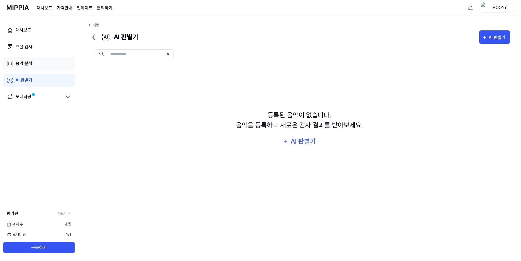
click at [28, 63] on div "음악 분석" at bounding box center [24, 63] width 17 height 7
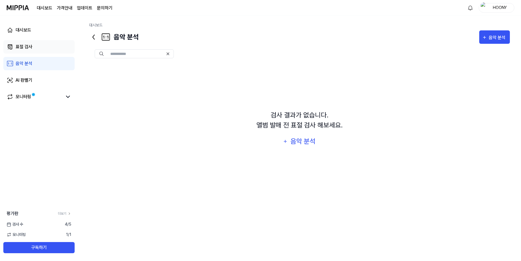
click at [36, 50] on link "표절 검사" at bounding box center [38, 46] width 71 height 13
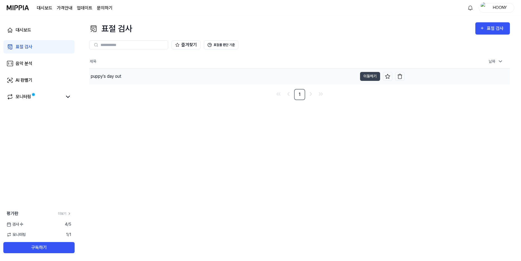
click at [108, 78] on div "puppy's day out" at bounding box center [106, 76] width 31 height 7
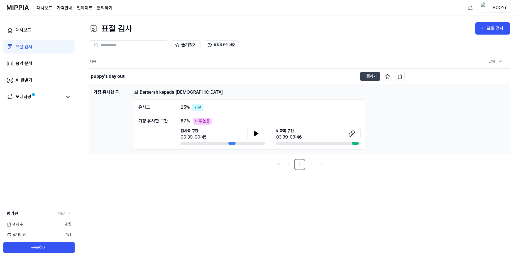
click at [155, 93] on link "Berserah kepada [DEMOGRAPHIC_DATA]" at bounding box center [179, 92] width 90 height 7
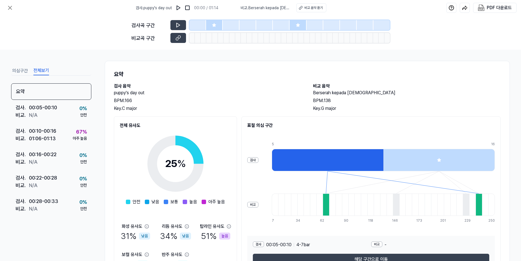
click at [45, 68] on button "전체보기" at bounding box center [41, 70] width 16 height 9
drag, startPoint x: 207, startPoint y: 172, endPoint x: 218, endPoint y: 180, distance: 13.1
click at [215, 179] on div "전체 유사도 25 % 안전 낮음 보통 높음 아주 높음 화성 유사도 31 % 낮음 리듬 유사도 34 % 낮음 탑라인 유사도 51 % 높음 보컬 …" at bounding box center [175, 196] width 123 height 160
click at [219, 180] on div "25 % 안전 낮음 보통 높음 아주 높음" at bounding box center [175, 167] width 99 height 76
click at [19, 71] on button "의심구간" at bounding box center [20, 70] width 16 height 9
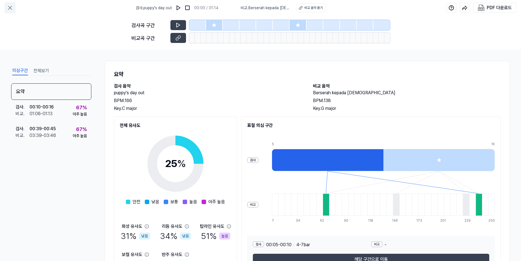
click at [10, 8] on icon at bounding box center [9, 7] width 3 height 3
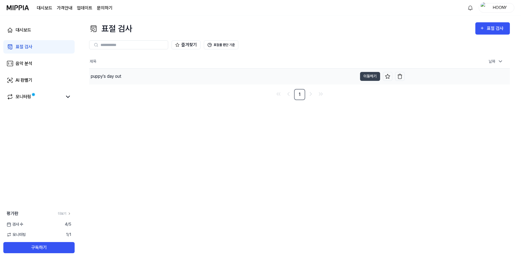
click at [117, 76] on div "puppy's day out" at bounding box center [106, 76] width 31 height 7
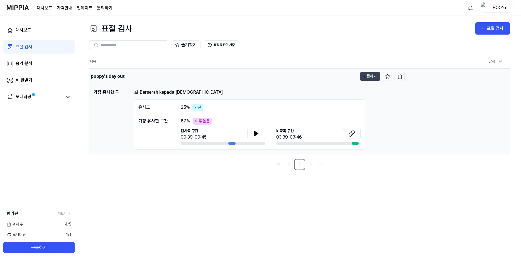
click at [115, 76] on div "puppy's day out" at bounding box center [108, 76] width 34 height 7
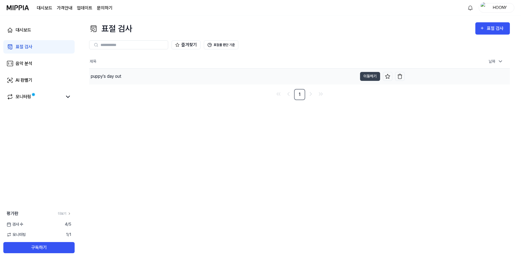
click at [120, 79] on div "puppy's day out" at bounding box center [106, 76] width 31 height 7
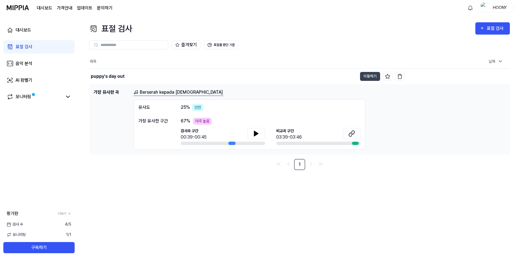
click at [155, 95] on link "Berserah kepada [DEMOGRAPHIC_DATA]" at bounding box center [179, 92] width 90 height 7
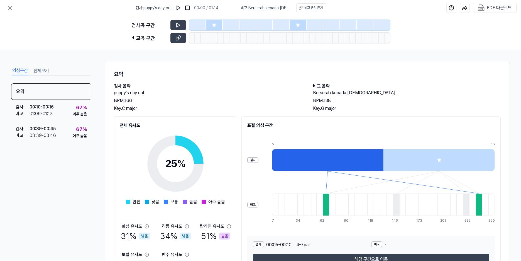
click at [49, 71] on div "의심구간 전체보기" at bounding box center [51, 70] width 80 height 10
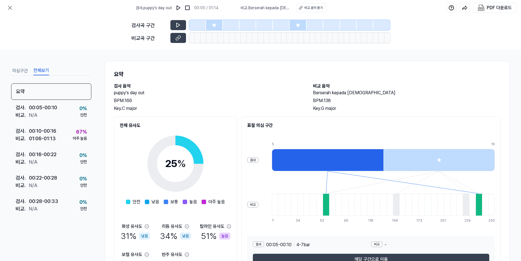
click at [44, 69] on button "전체보기" at bounding box center [41, 70] width 16 height 9
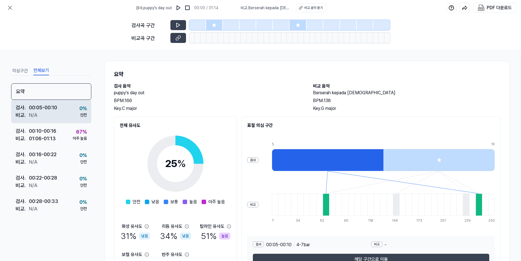
click at [46, 105] on div "00:05 - 00:10" at bounding box center [43, 108] width 28 height 8
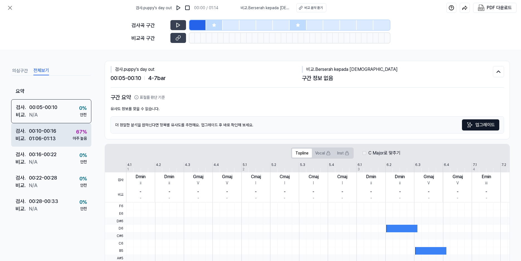
click at [54, 131] on div "00:10 - 00:16" at bounding box center [42, 131] width 27 height 8
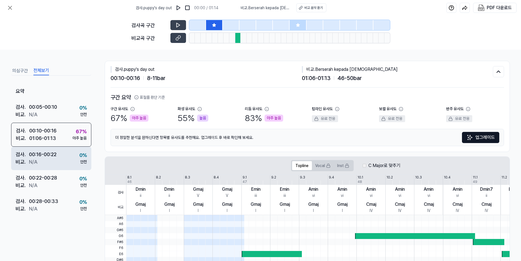
click at [49, 158] on div "[DEMOGRAPHIC_DATA] . N/A" at bounding box center [36, 162] width 41 height 8
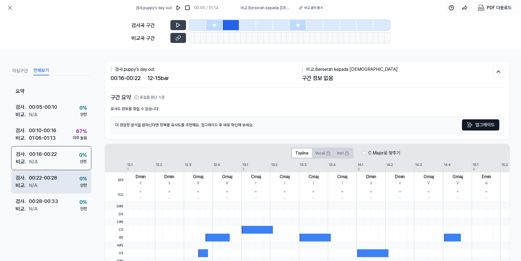
click at [55, 180] on div "00:22 - 00:28" at bounding box center [43, 178] width 28 height 8
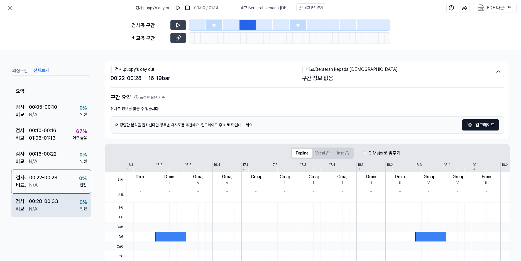
click at [55, 204] on div "00:28 - 00:33" at bounding box center [43, 201] width 29 height 8
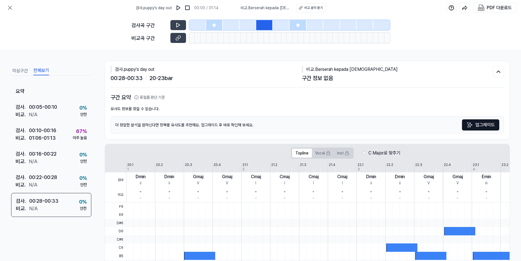
drag, startPoint x: 25, startPoint y: 70, endPoint x: 24, endPoint y: 67, distance: 2.8
click at [25, 70] on button "의심구간" at bounding box center [20, 70] width 16 height 9
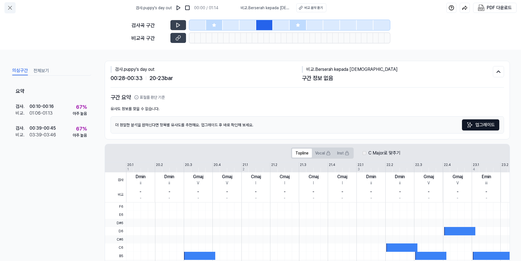
click at [10, 8] on icon at bounding box center [9, 7] width 3 height 3
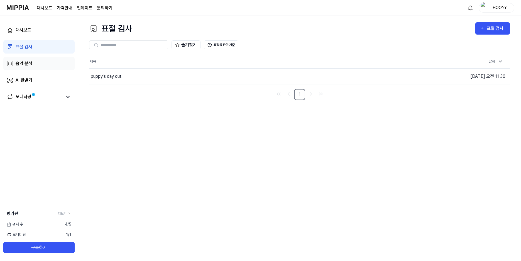
click at [41, 68] on link "음악 분석" at bounding box center [38, 63] width 71 height 13
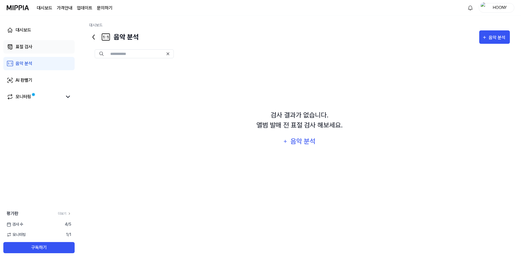
click at [36, 49] on link "표절 검사" at bounding box center [38, 46] width 71 height 13
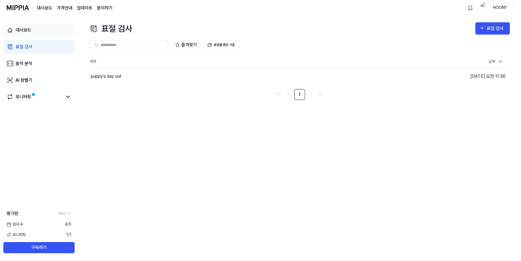
click at [40, 33] on link "대시보드" at bounding box center [38, 29] width 71 height 13
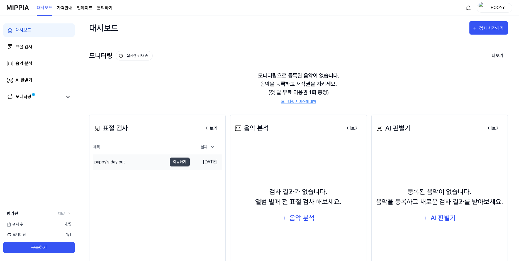
click at [126, 161] on div "puppy's day out" at bounding box center [130, 162] width 74 height 16
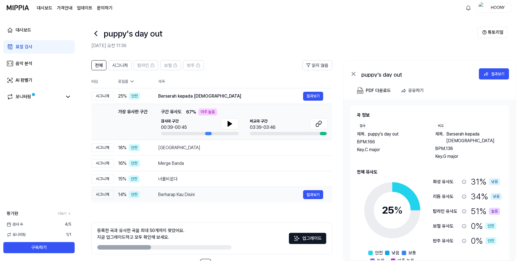
click at [190, 195] on div "Berharap Kau Disini" at bounding box center [230, 194] width 145 height 7
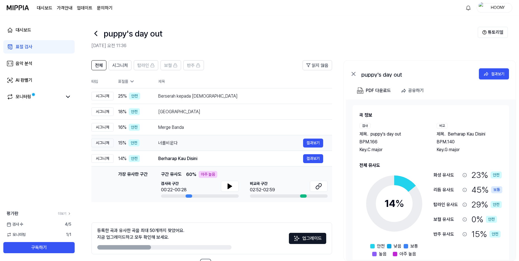
click at [175, 145] on div "너를비운다" at bounding box center [230, 143] width 145 height 7
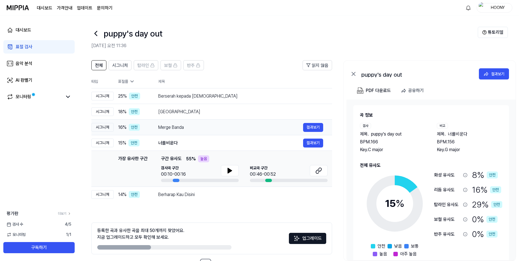
click at [175, 127] on div "Merge Banda" at bounding box center [230, 127] width 145 height 7
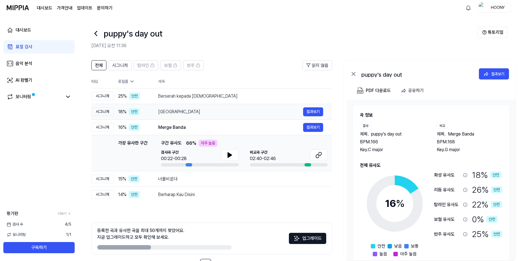
click at [174, 114] on div "[GEOGRAPHIC_DATA]" at bounding box center [230, 111] width 145 height 7
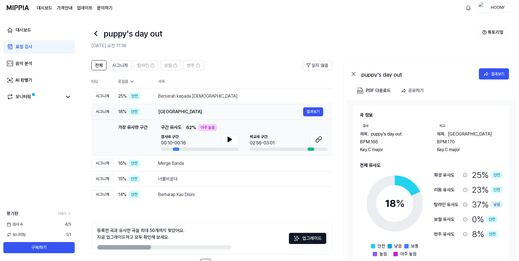
click at [170, 112] on div "[GEOGRAPHIC_DATA]" at bounding box center [230, 111] width 145 height 7
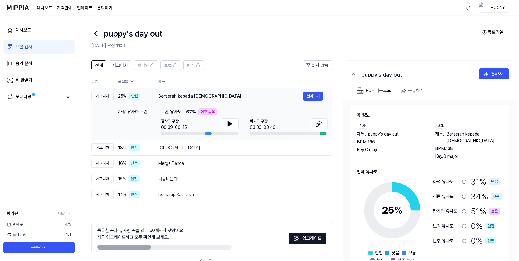
click at [170, 94] on div "Berserah kepada [DEMOGRAPHIC_DATA]" at bounding box center [230, 96] width 145 height 7
click at [384, 90] on div "PDF 다운로드" at bounding box center [378, 90] width 25 height 7
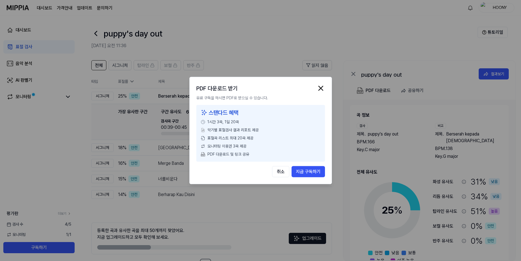
drag, startPoint x: 231, startPoint y: 113, endPoint x: 275, endPoint y: 139, distance: 51.2
click at [272, 137] on div "스탠다드 혜택 1시간 3곡, 1일 20곡 악기별 표절검사 결과 리포트 제공 표절곡 리스트 최대 20곡 제공 모니터링 이용권 3곡 제공 PDF …" at bounding box center [260, 133] width 129 height 57
drag, startPoint x: 277, startPoint y: 140, endPoint x: 295, endPoint y: 107, distance: 38.4
click at [278, 137] on div "표절곡 리스트 최대 20곡 제공" at bounding box center [261, 138] width 120 height 6
click at [324, 86] on img "button" at bounding box center [321, 88] width 8 height 8
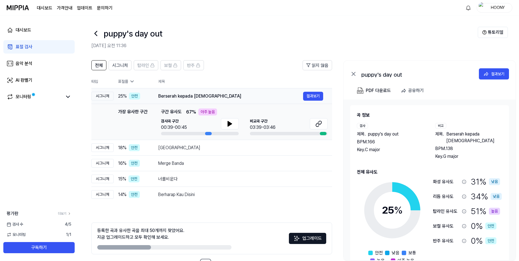
click at [200, 97] on div "Berserah kepada [DEMOGRAPHIC_DATA]" at bounding box center [230, 96] width 145 height 7
click at [94, 32] on icon at bounding box center [95, 33] width 9 height 9
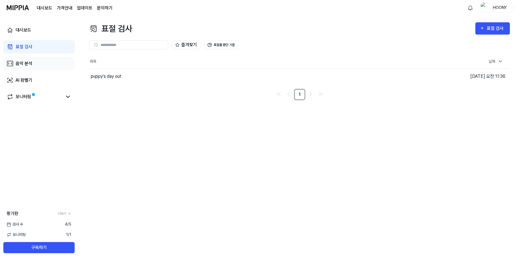
click at [35, 63] on link "음악 분석" at bounding box center [38, 63] width 71 height 13
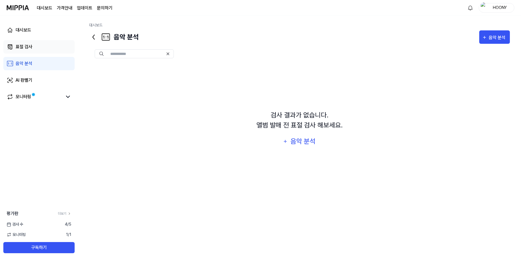
click at [42, 51] on link "표절 검사" at bounding box center [38, 46] width 71 height 13
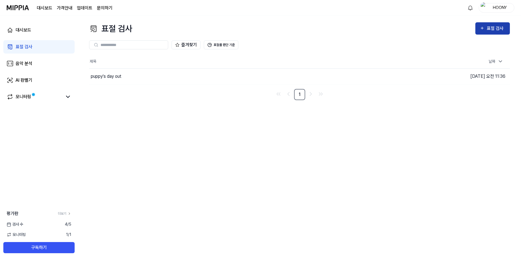
click at [491, 31] on div "표절 검사" at bounding box center [496, 28] width 19 height 7
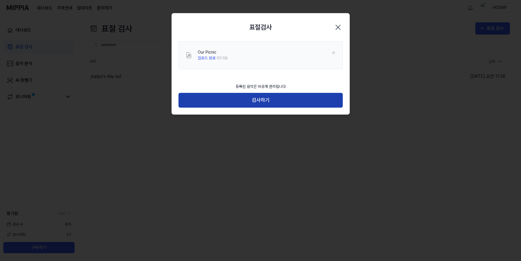
click at [276, 97] on button "검사하기" at bounding box center [261, 100] width 164 height 15
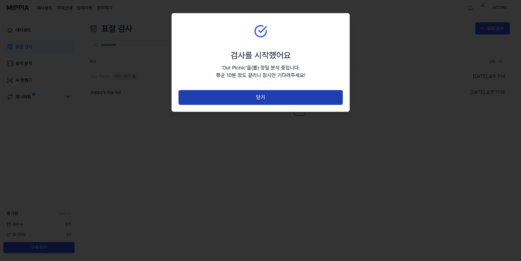
click at [276, 100] on button "닫기" at bounding box center [261, 97] width 164 height 15
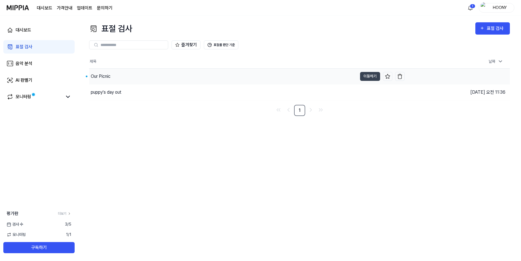
click at [207, 77] on div "Our Picnic" at bounding box center [223, 77] width 268 height 16
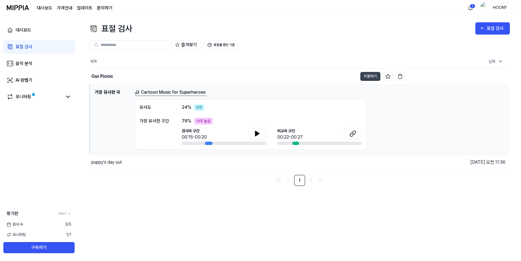
click at [194, 92] on link "Cartoon Music for Superheroes" at bounding box center [170, 92] width 71 height 7
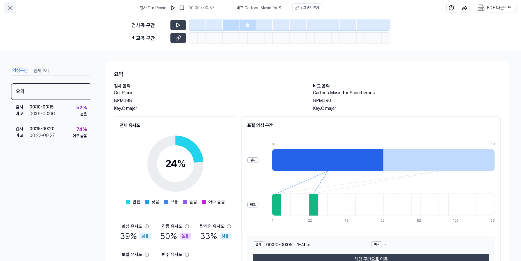
click at [14, 8] on button at bounding box center [9, 7] width 11 height 11
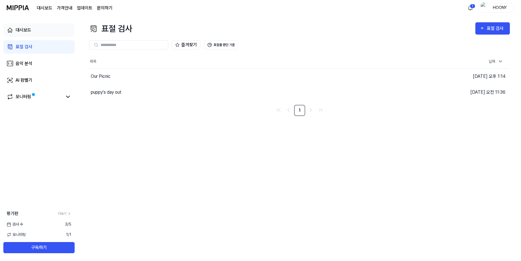
click at [44, 30] on link "대시보드" at bounding box center [38, 29] width 71 height 13
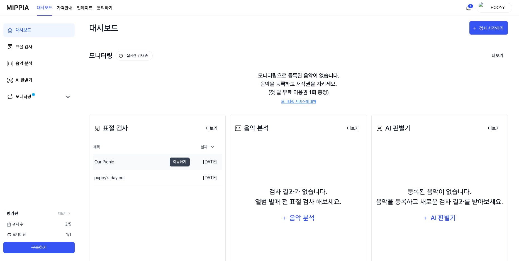
click at [142, 160] on div "Our Picnic" at bounding box center [130, 162] width 74 height 16
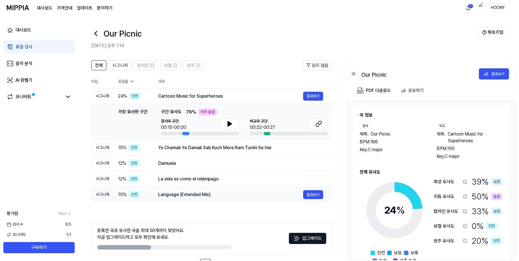
click at [159, 197] on div "Language (Extended Mix)" at bounding box center [230, 194] width 145 height 7
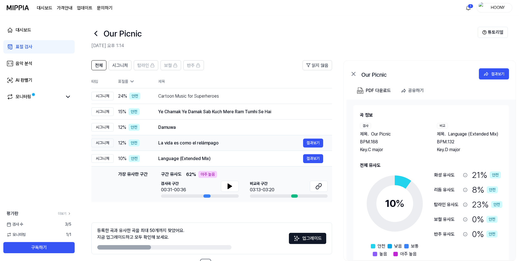
click at [200, 142] on div "La vida es como el relámpago" at bounding box center [230, 143] width 145 height 7
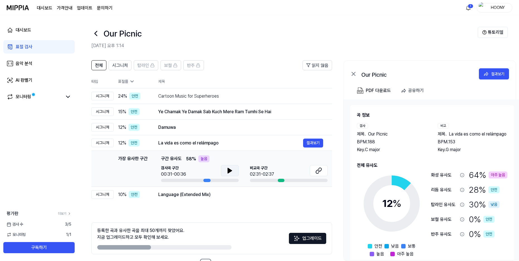
click at [223, 173] on button at bounding box center [230, 170] width 18 height 11
drag, startPoint x: 230, startPoint y: 172, endPoint x: 331, endPoint y: 164, distance: 101.4
click at [291, 171] on div "검사곡 구간 00:31-00:36 [GEOGRAPHIC_DATA] 구간 02:31-02:37" at bounding box center [244, 173] width 167 height 17
click at [322, 167] on button at bounding box center [318, 170] width 18 height 11
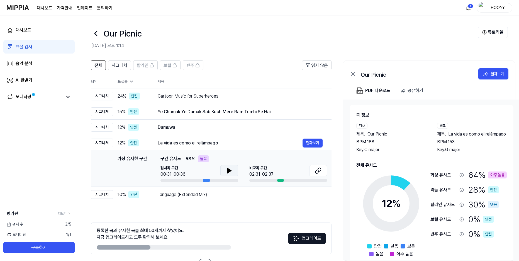
click at [233, 172] on button at bounding box center [229, 170] width 18 height 11
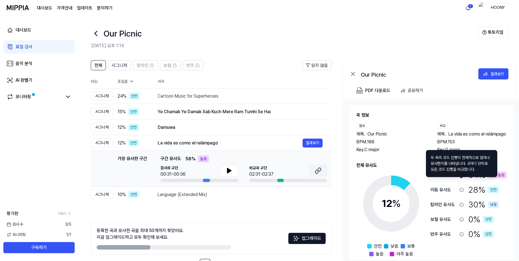
click at [321, 170] on icon at bounding box center [318, 170] width 7 height 7
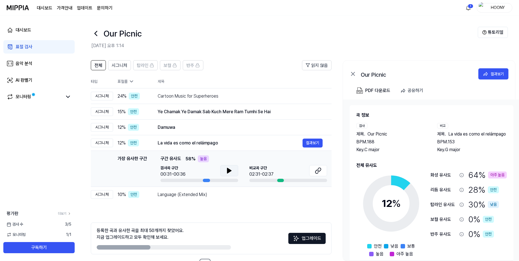
scroll to position [0, 0]
click at [223, 172] on button at bounding box center [230, 170] width 18 height 11
click at [231, 171] on icon at bounding box center [229, 170] width 7 height 7
click at [198, 126] on div "Damuwa" at bounding box center [230, 127] width 145 height 7
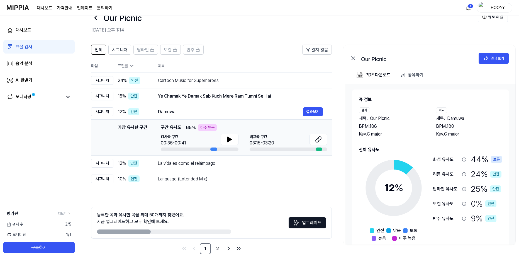
scroll to position [20, 0]
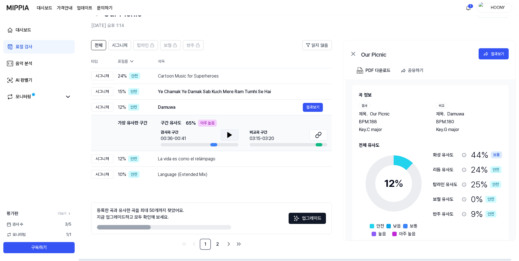
click at [228, 134] on icon at bounding box center [230, 134] width 4 height 5
click at [194, 84] on td "Ye Chamak Ye Damak Sab Kuch Mere Ram Tumhi Se Hai 결과보기" at bounding box center [240, 92] width 183 height 16
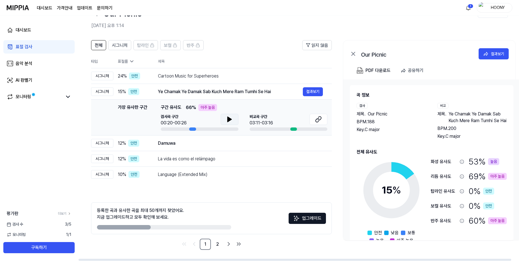
click at [235, 119] on button at bounding box center [230, 119] width 18 height 11
click at [319, 119] on icon at bounding box center [318, 119] width 7 height 7
click at [209, 75] on div "Cartoon Music for Superheroes" at bounding box center [230, 76] width 145 height 7
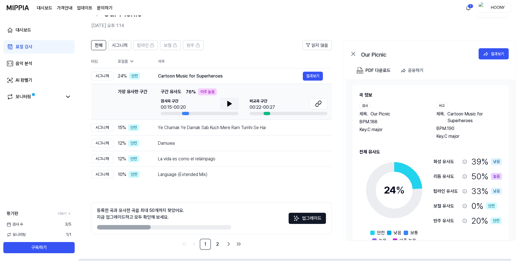
click at [226, 104] on icon at bounding box center [229, 103] width 7 height 7
click at [320, 104] on icon at bounding box center [318, 103] width 7 height 7
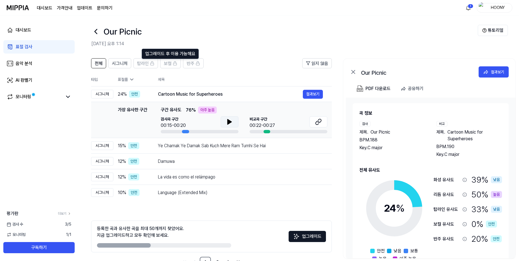
scroll to position [0, 0]
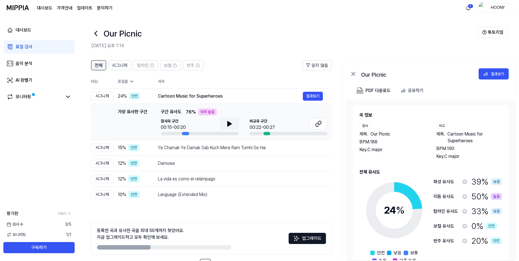
click at [101, 67] on span "전체" at bounding box center [99, 65] width 8 height 7
click at [41, 45] on link "표절 검사" at bounding box center [38, 46] width 71 height 13
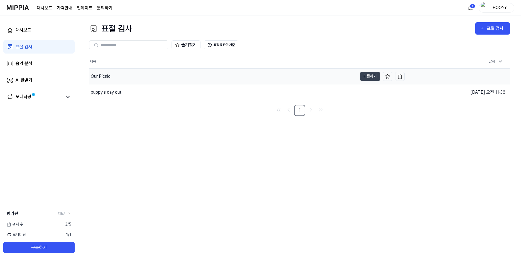
click at [112, 77] on div "Our Picnic" at bounding box center [223, 77] width 268 height 16
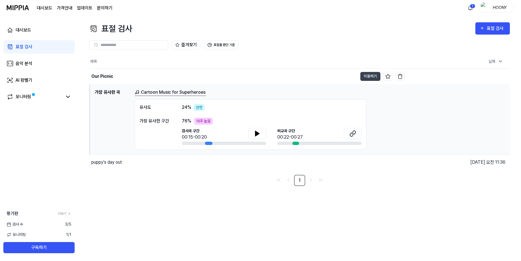
click at [28, 48] on div "표절 검사" at bounding box center [24, 46] width 17 height 7
click at [31, 28] on div "대시보드" at bounding box center [24, 30] width 16 height 7
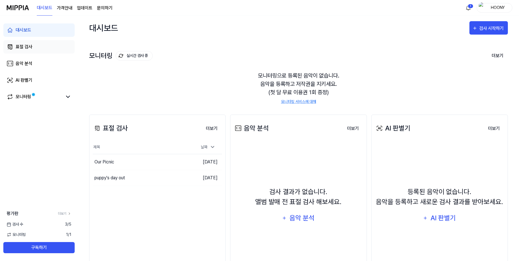
click at [29, 48] on div "표절 검사" at bounding box center [24, 46] width 17 height 7
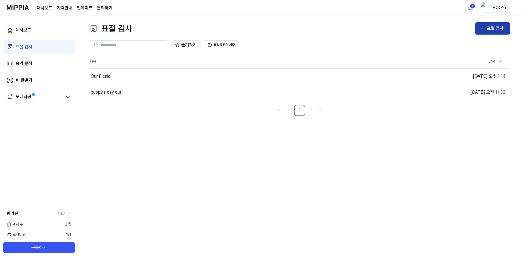
click at [491, 28] on div "표절 검사" at bounding box center [496, 28] width 19 height 7
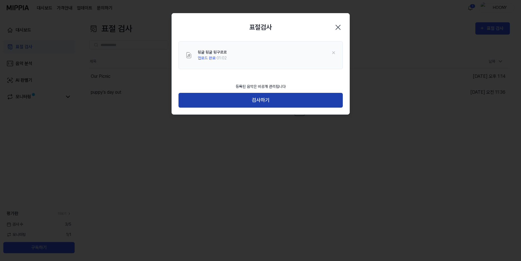
click at [271, 106] on button "검사하기" at bounding box center [261, 100] width 164 height 15
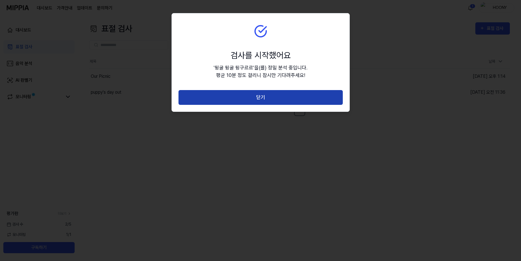
click at [268, 98] on button "닫기" at bounding box center [261, 97] width 164 height 15
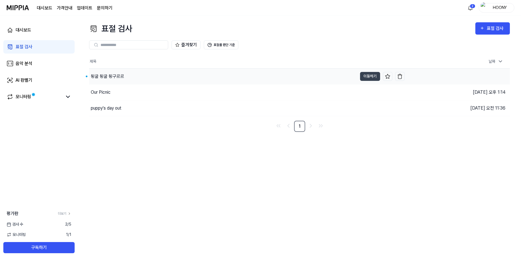
click at [138, 76] on div "뒹굴 뒹굴 뒹구르르" at bounding box center [223, 77] width 268 height 16
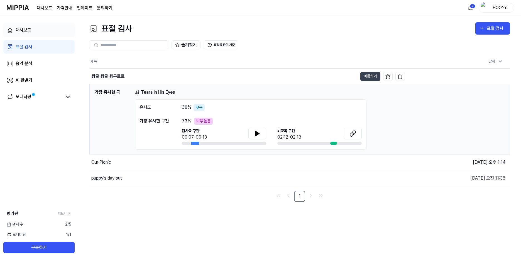
click at [25, 30] on div "대시보드" at bounding box center [24, 30] width 16 height 7
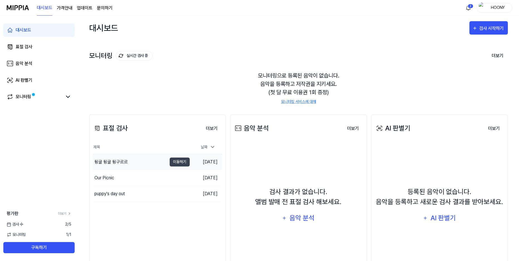
click at [116, 164] on div "뒹굴 뒹굴 뒹구르르" at bounding box center [110, 161] width 33 height 7
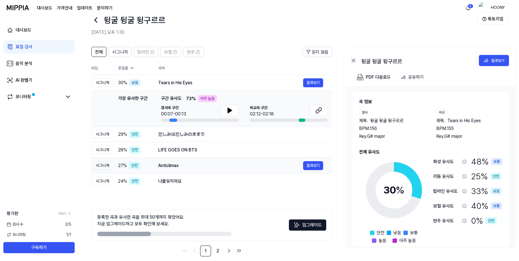
scroll to position [20, 0]
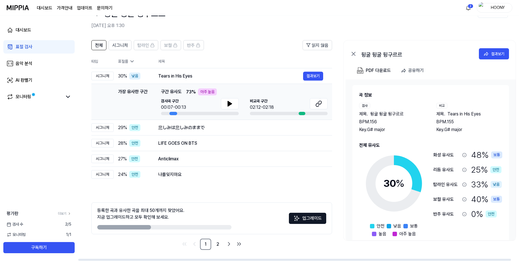
click at [230, 96] on div "가장 유사한 구간 구간 유사도 73 % 아주 높음 검사곡 구간 00:07-00:13 [GEOGRAPHIC_DATA] 구간 02:12-02:18" at bounding box center [244, 101] width 167 height 27
click at [229, 103] on icon at bounding box center [230, 103] width 4 height 5
click at [315, 104] on icon at bounding box center [318, 103] width 7 height 7
click at [175, 127] on div "悲しみは悲しみのままで" at bounding box center [230, 127] width 145 height 7
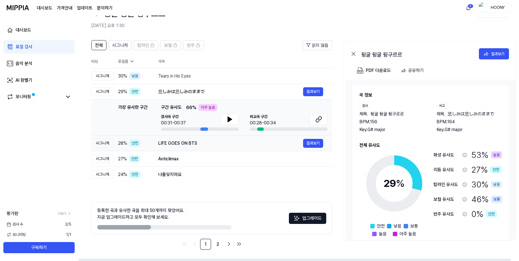
click at [190, 144] on div "LIFE GOES ON BTS" at bounding box center [230, 143] width 145 height 7
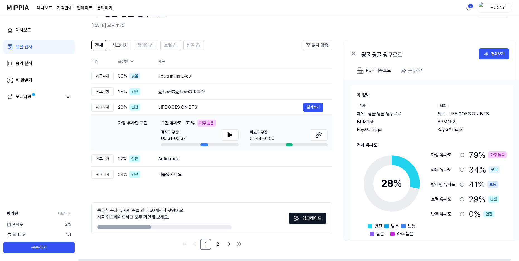
click at [475, 199] on div "29 % 안전" at bounding box center [484, 199] width 30 height 13
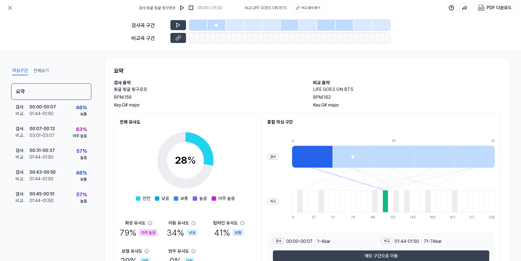
scroll to position [0, 0]
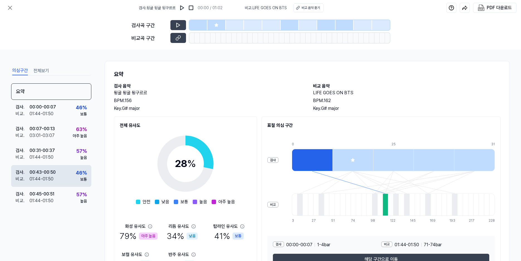
click at [59, 176] on div "검사 . 00:43 - 00:50 비교 . 01:44 - 01:50 46 % 보통" at bounding box center [51, 176] width 80 height 22
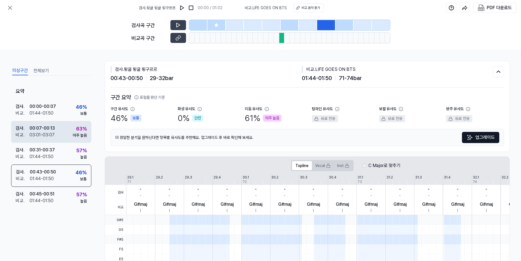
click at [56, 133] on div "검사 . 00:07 - 00:13 비교 . 03:01 - 03:07 63 % 아주 높음" at bounding box center [51, 132] width 80 height 22
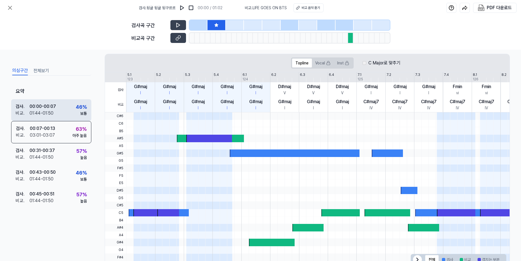
scroll to position [111, 0]
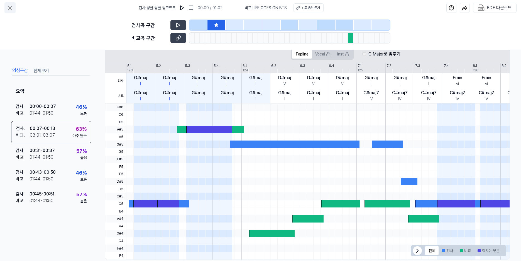
click at [11, 7] on icon at bounding box center [9, 7] width 3 height 3
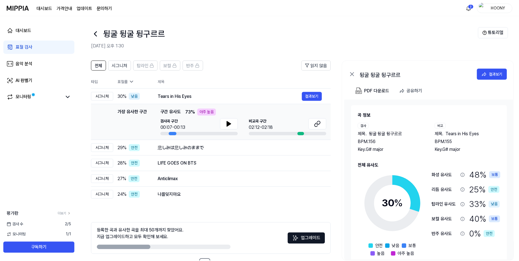
scroll to position [20, 0]
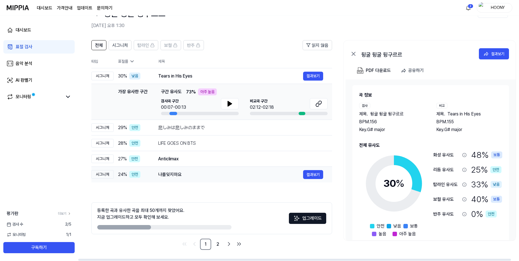
click at [197, 176] on div "나를잊지마요" at bounding box center [230, 174] width 145 height 7
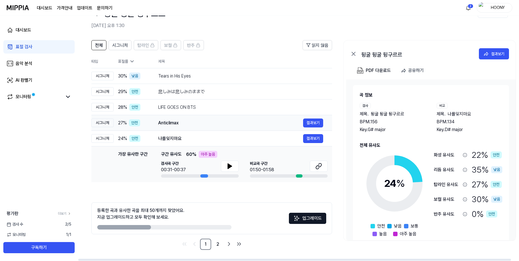
click at [210, 130] on td "Anticlimax 결과보기" at bounding box center [240, 123] width 183 height 16
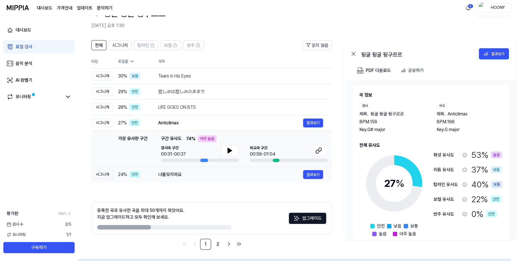
click at [203, 172] on div "나를잊지마요" at bounding box center [230, 174] width 145 height 7
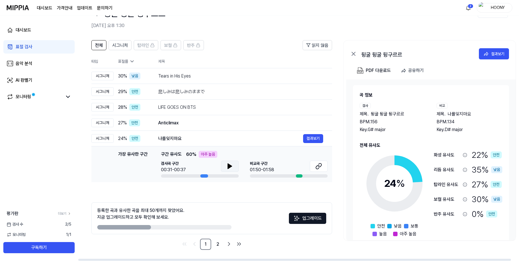
click at [233, 167] on icon at bounding box center [229, 166] width 7 height 7
click at [235, 167] on button at bounding box center [230, 165] width 18 height 11
click at [320, 165] on icon at bounding box center [318, 166] width 7 height 7
click at [186, 120] on div "Anticlimax" at bounding box center [230, 122] width 145 height 7
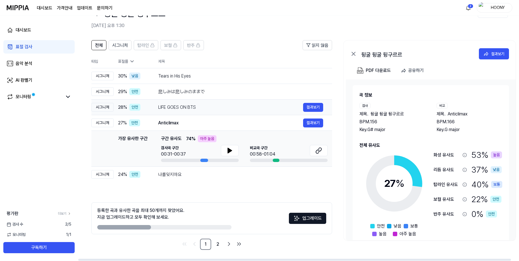
click at [182, 109] on div "LIFE GOES ON BTS" at bounding box center [230, 107] width 145 height 7
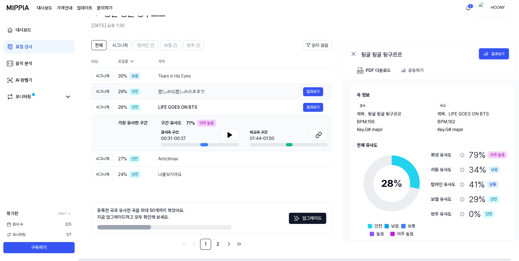
click at [180, 91] on div "悲しみは悲しみのままで" at bounding box center [230, 91] width 145 height 7
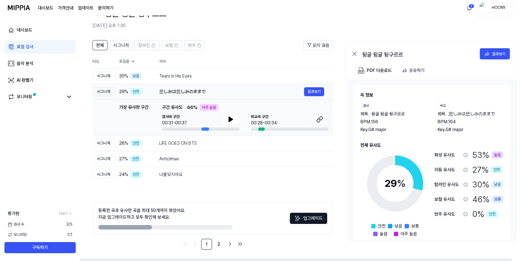
scroll to position [0, 0]
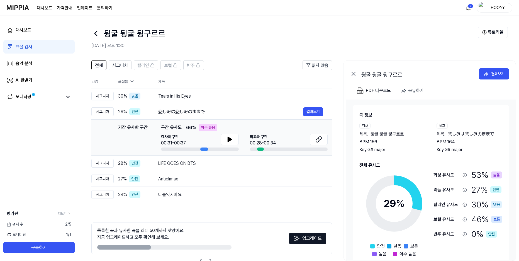
drag, startPoint x: 63, startPoint y: 223, endPoint x: 76, endPoint y: 221, distance: 13.3
click at [76, 221] on div "검사 [DATE]" at bounding box center [39, 224] width 78 height 6
click at [76, 221] on div "평가판 더보기 검사 [DATE] 모니터링 1 / 1 구독하기" at bounding box center [39, 231] width 78 height 43
click at [63, 212] on link "더보기" at bounding box center [64, 213] width 13 height 5
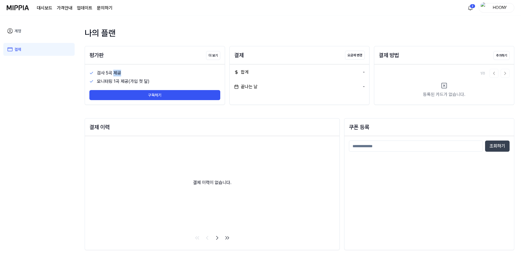
drag, startPoint x: 113, startPoint y: 74, endPoint x: 147, endPoint y: 80, distance: 34.3
click at [137, 76] on div "검사 5곡 제공" at bounding box center [158, 73] width 123 height 7
click at [153, 80] on div "모니터링 1곡 제공(가입 첫 달)" at bounding box center [158, 81] width 123 height 7
drag, startPoint x: 122, startPoint y: 82, endPoint x: 155, endPoint y: 82, distance: 32.6
click at [153, 82] on div "모니터링 1곡 제공(가입 첫 달)" at bounding box center [158, 81] width 123 height 7
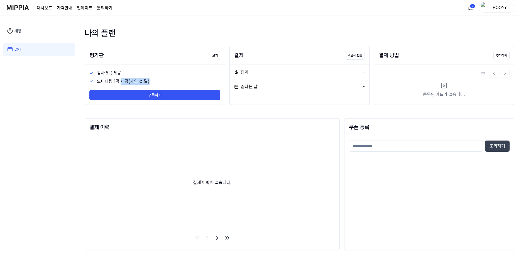
click at [163, 82] on div "모니터링 1곡 제공(가입 첫 달)" at bounding box center [158, 81] width 123 height 7
click at [216, 54] on button "더 보기" at bounding box center [213, 55] width 14 height 9
